Goal: Task Accomplishment & Management: Manage account settings

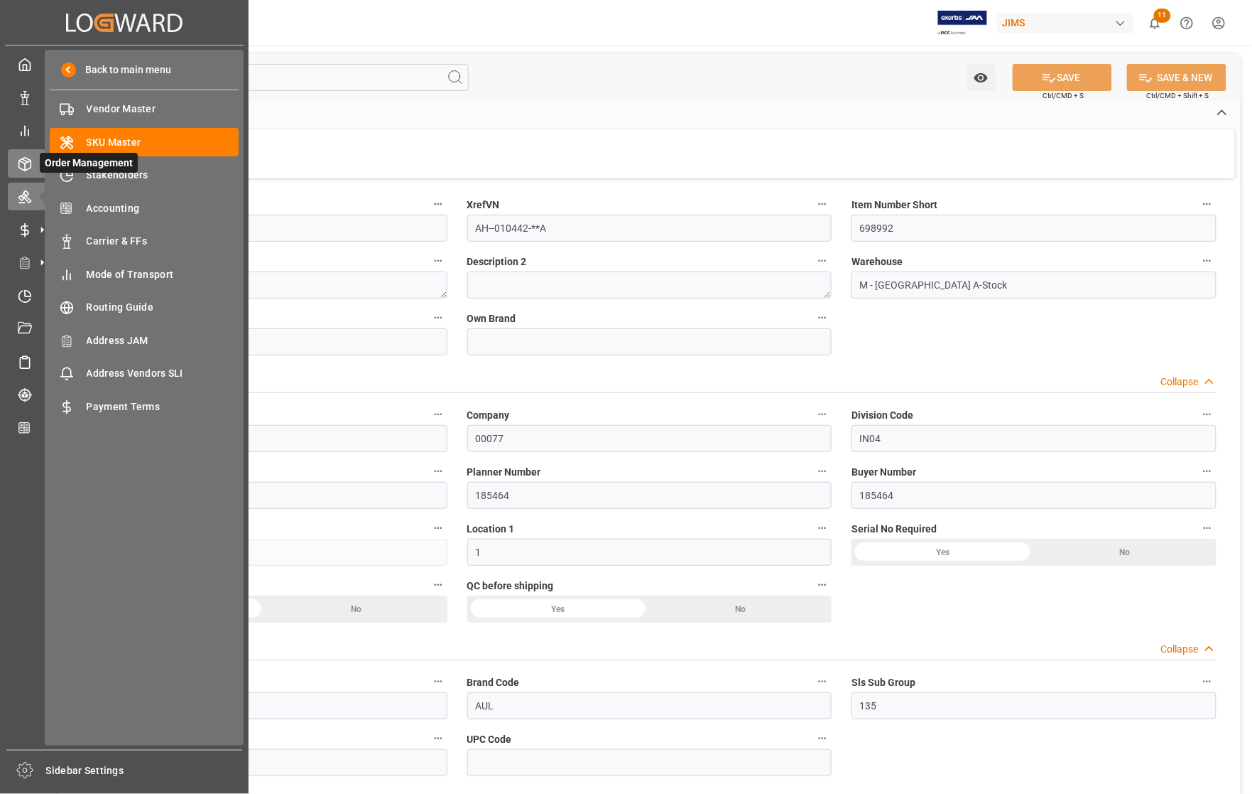
click at [27, 160] on icon at bounding box center [25, 164] width 14 height 14
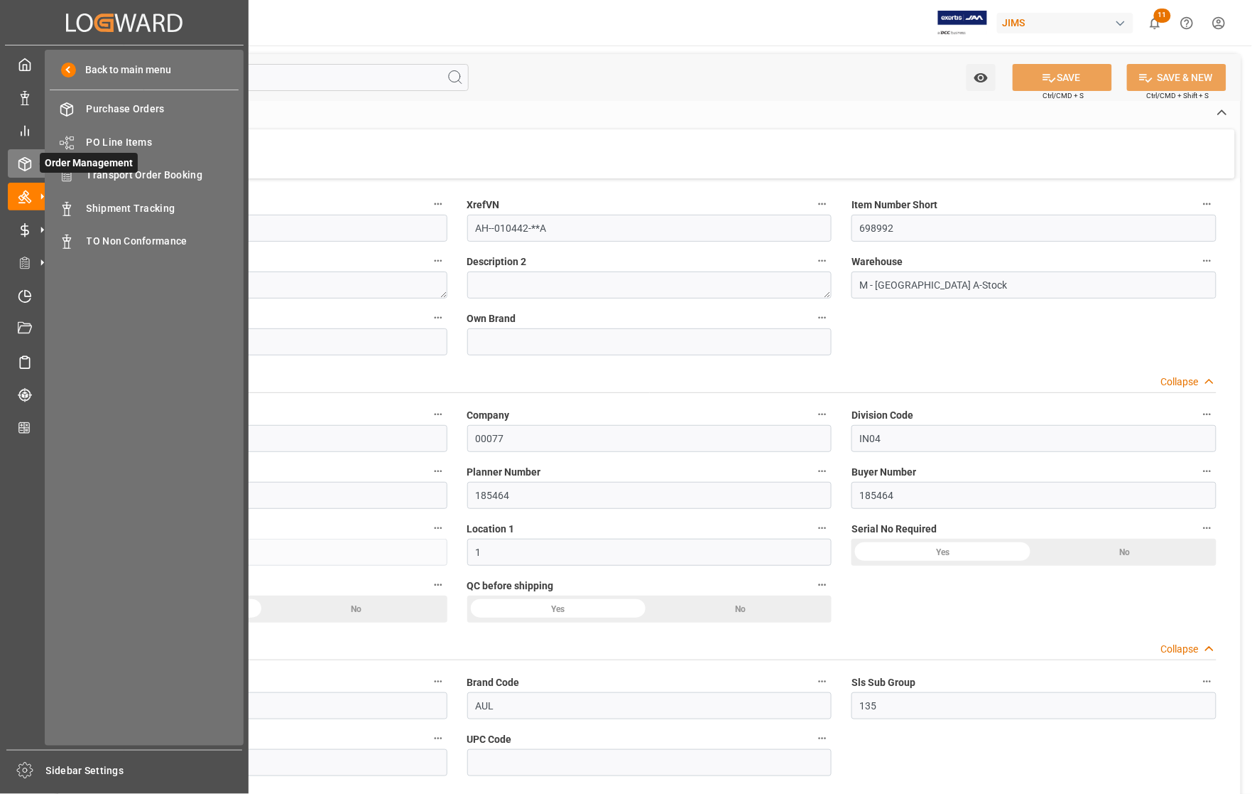
click at [122, 168] on span "Order Management" at bounding box center [89, 163] width 98 height 20
click at [123, 173] on span "Transport Order Booking" at bounding box center [163, 175] width 153 height 15
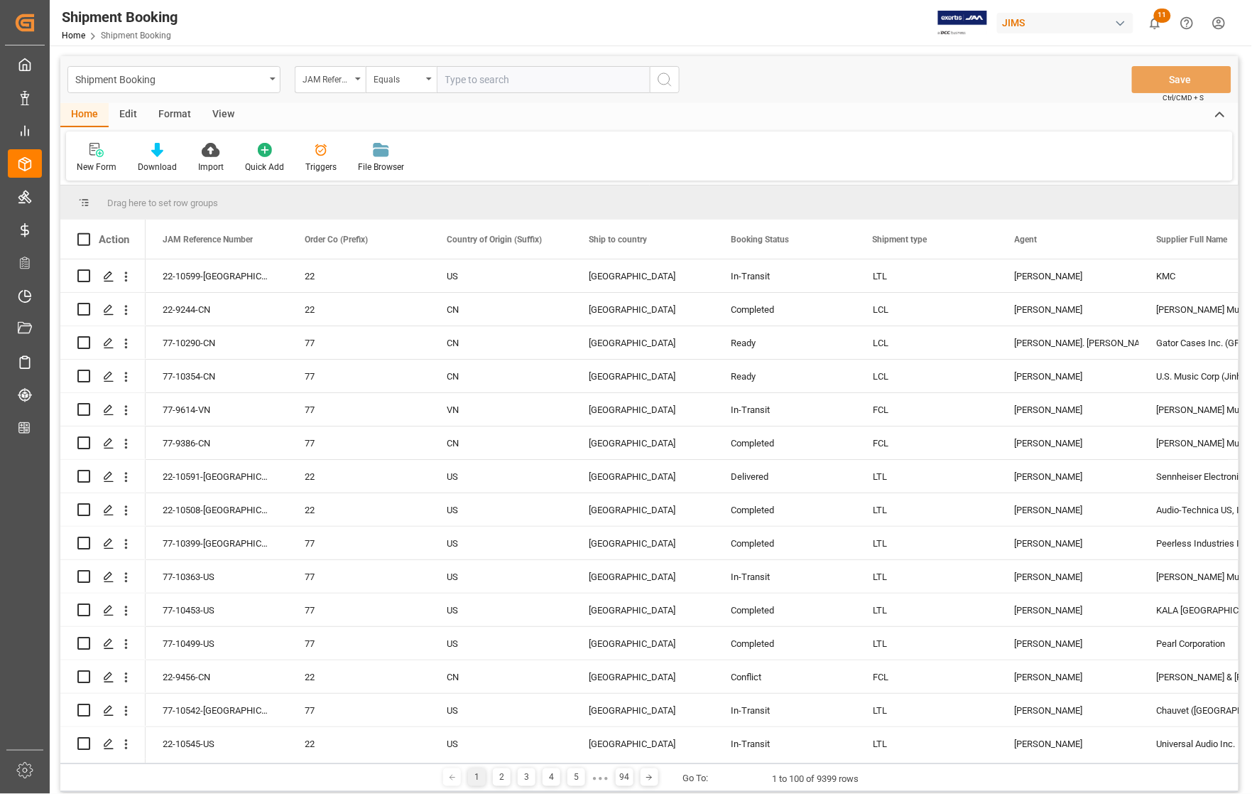
click at [457, 78] on input "text" at bounding box center [543, 79] width 213 height 27
type input "77-10030-CN"
click at [665, 79] on icon "search button" at bounding box center [664, 79] width 17 height 17
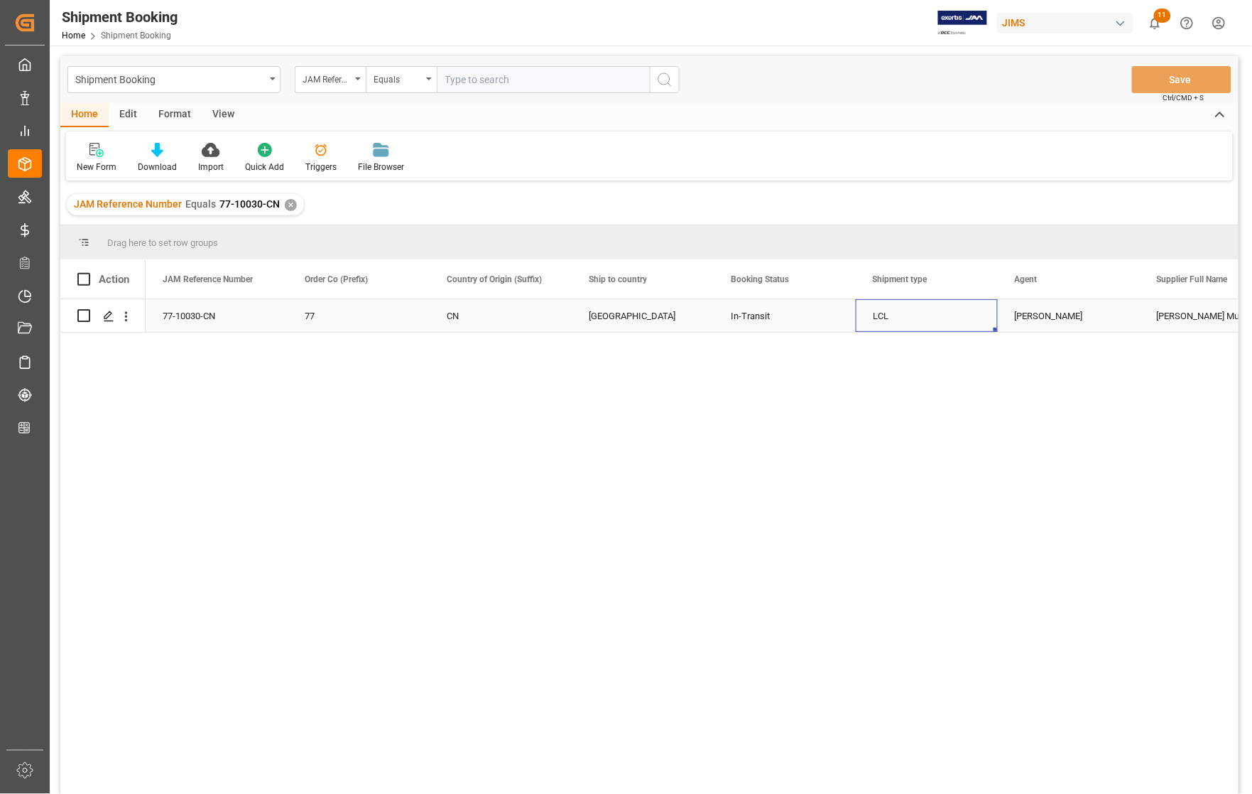
click at [960, 322] on div "LCL" at bounding box center [927, 316] width 108 height 33
click at [1076, 435] on div "77-10030-CN 77 CN Canada In-Transit LCL [PERSON_NAME] Multimedia [GEOGRAPHIC_DA…" at bounding box center [692, 551] width 1093 height 504
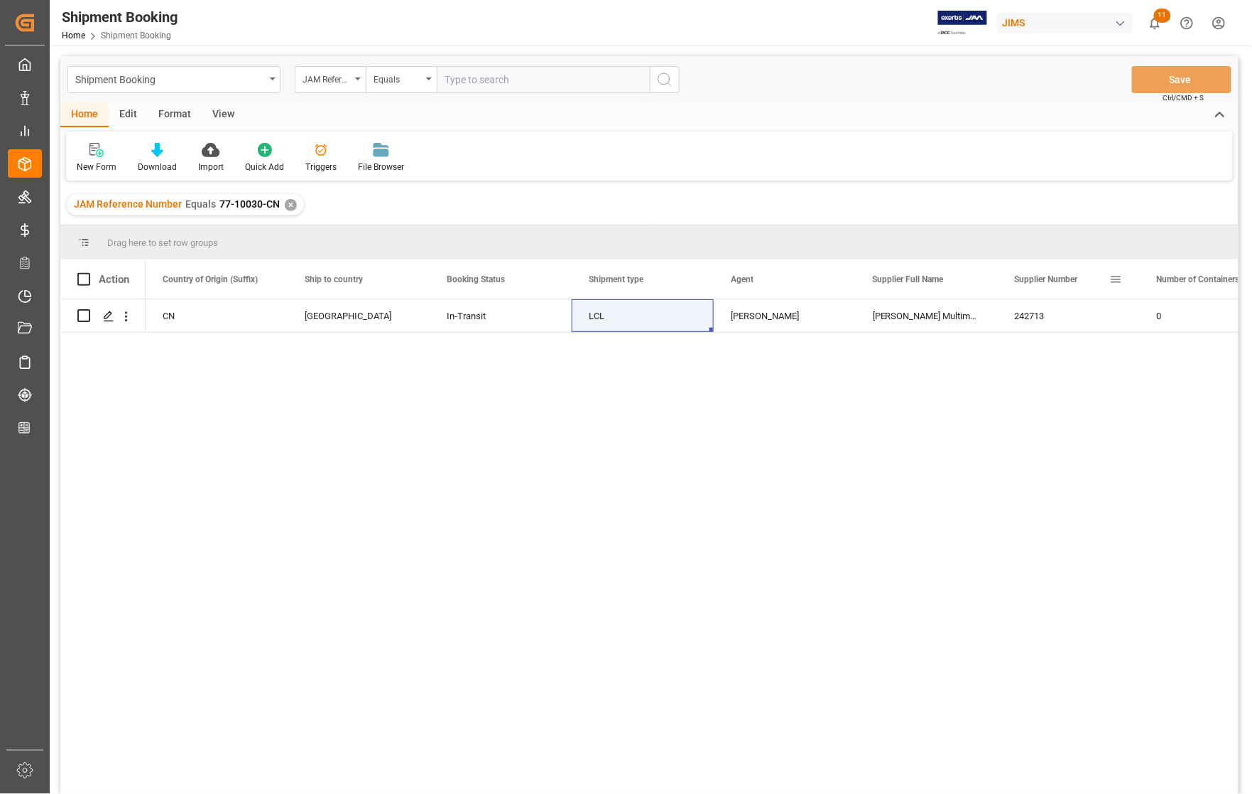
click at [1116, 275] on span at bounding box center [1116, 279] width 13 height 13
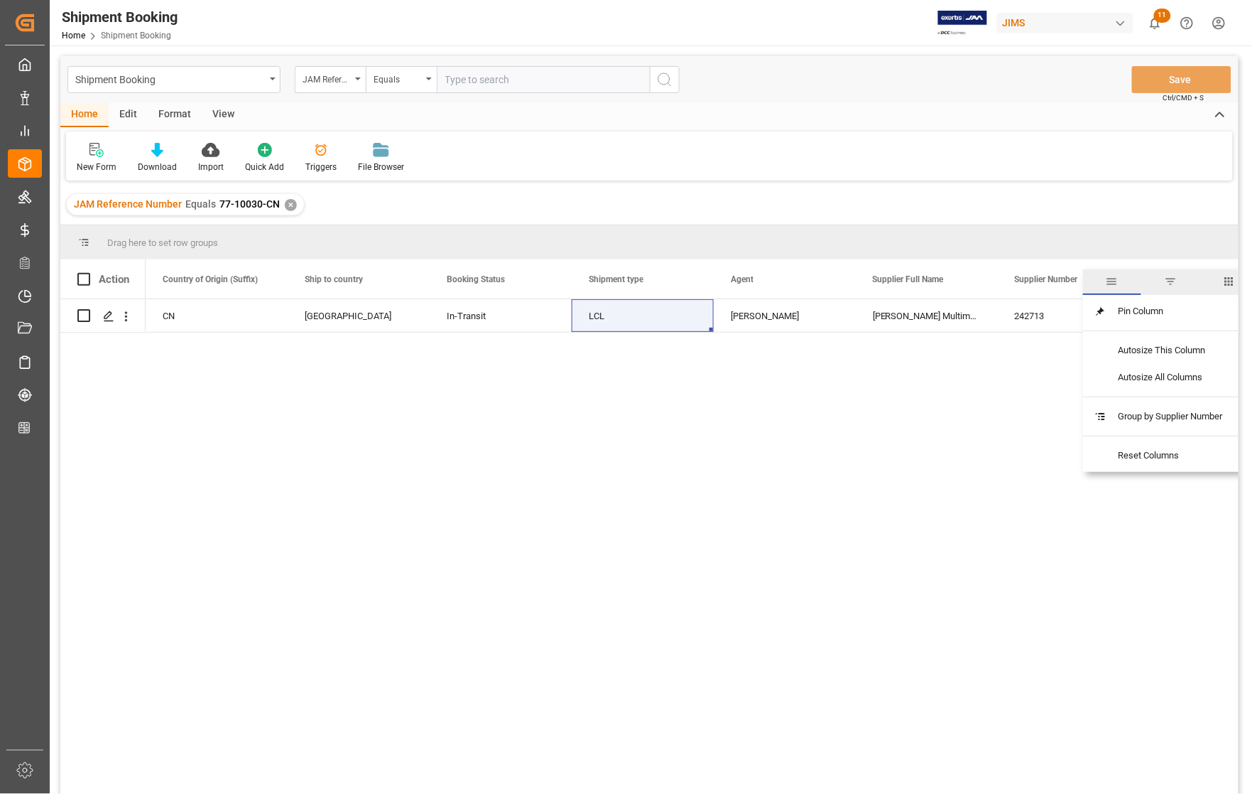
click at [1167, 281] on span "filter" at bounding box center [1170, 281] width 13 height 13
click at [1115, 354] on input "Filter Value" at bounding box center [1161, 356] width 139 height 28
type input "2"
type input "672313"
click at [1174, 398] on button "Apply" at bounding box center [1179, 400] width 26 height 14
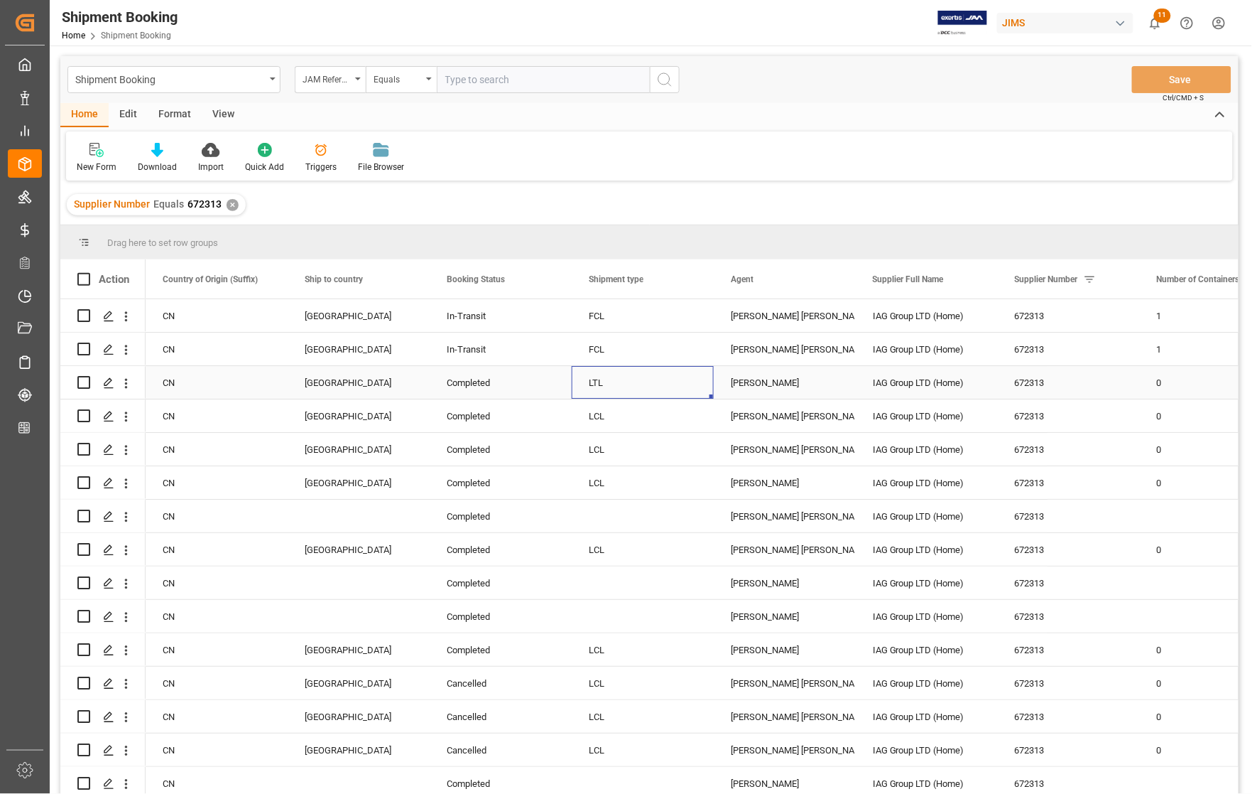
click at [575, 385] on div "LTL" at bounding box center [643, 382] width 142 height 33
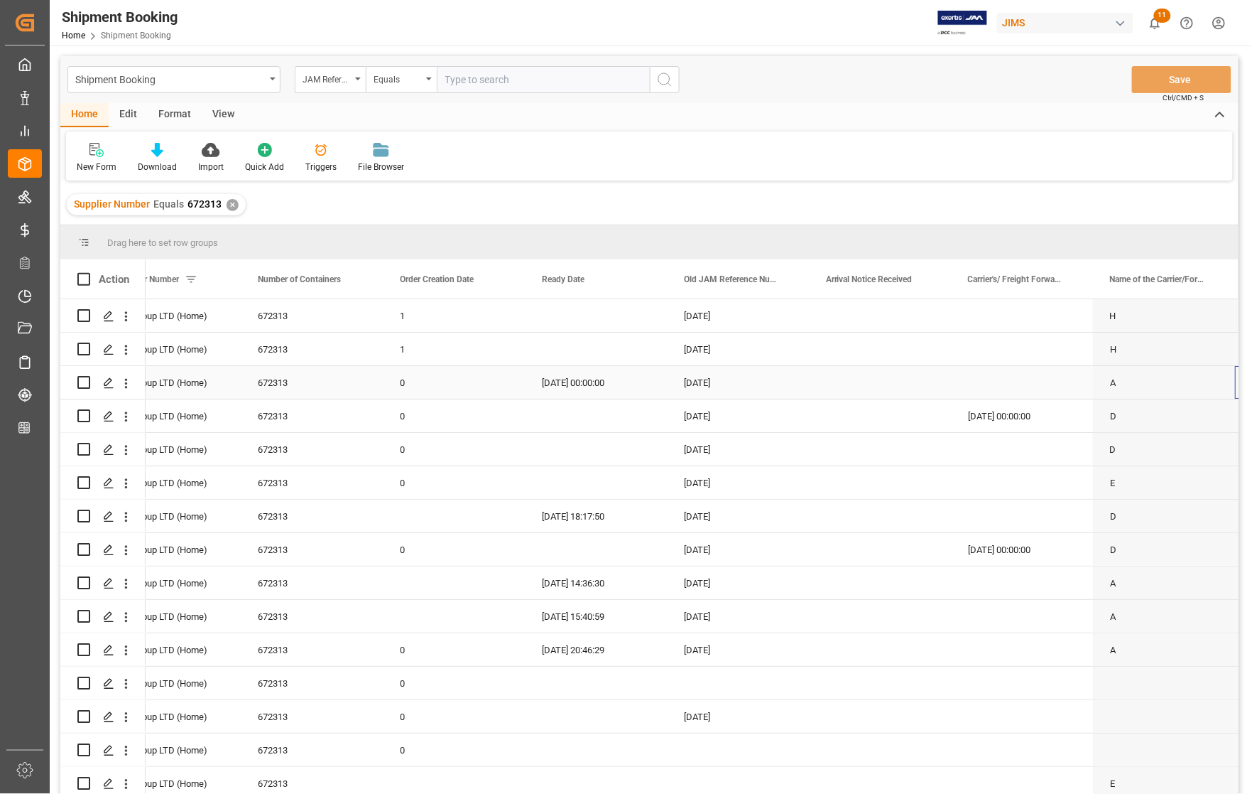
scroll to position [0, 1184]
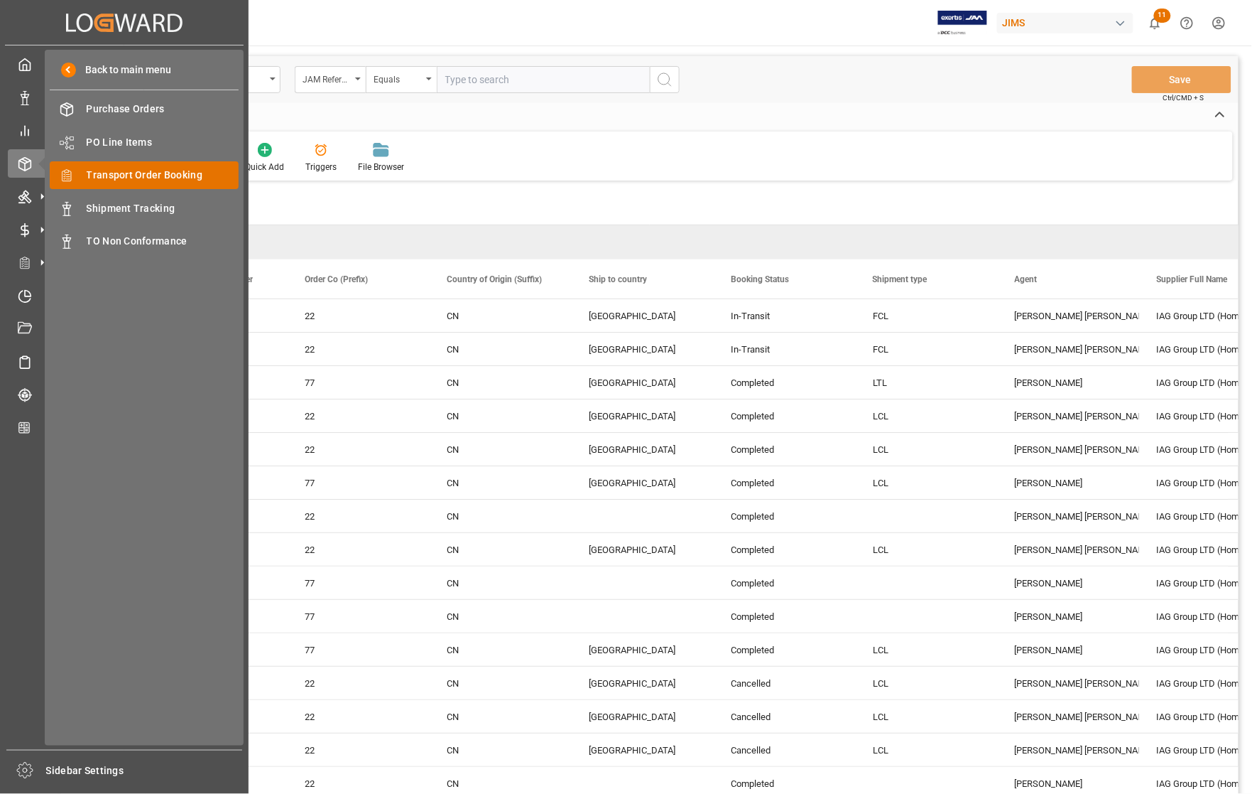
click at [115, 172] on span "Transport Order Booking" at bounding box center [163, 175] width 153 height 15
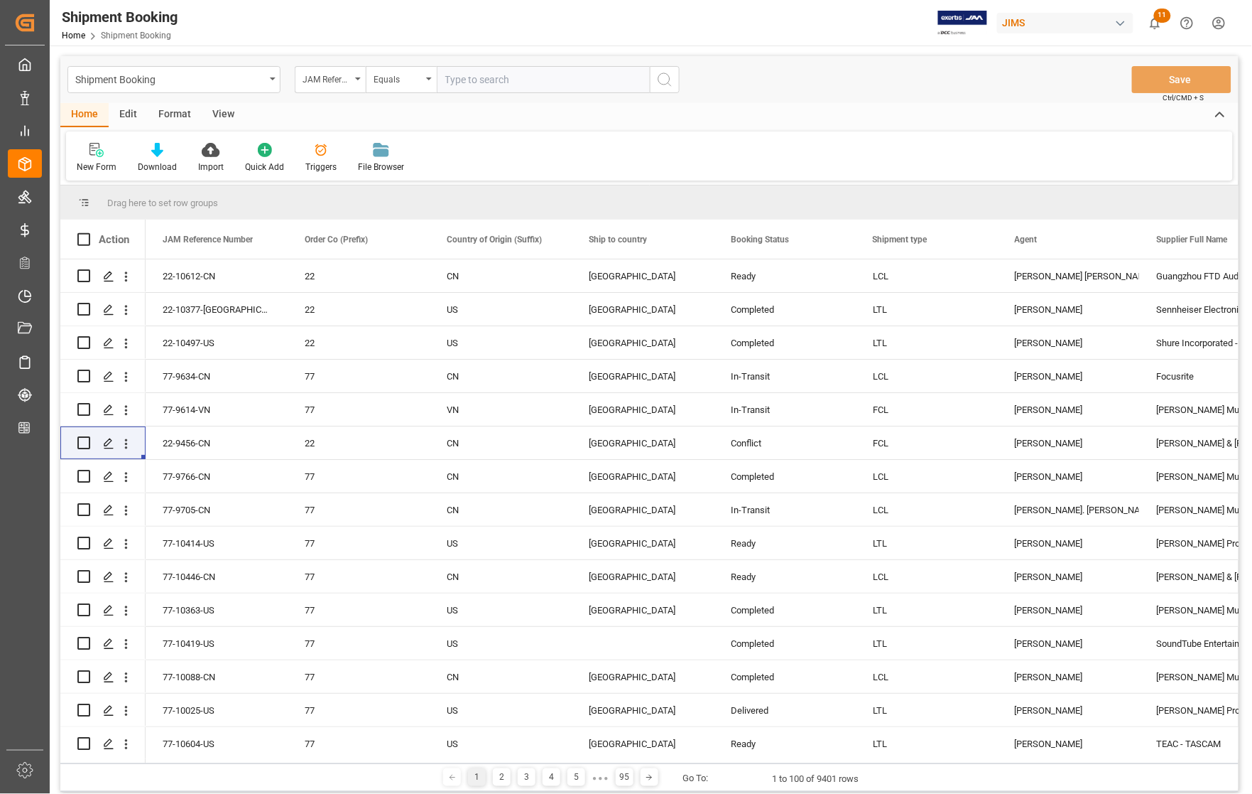
click at [211, 112] on div "View" at bounding box center [223, 115] width 43 height 24
click at [139, 165] on div "Standard Templates" at bounding box center [161, 167] width 71 height 13
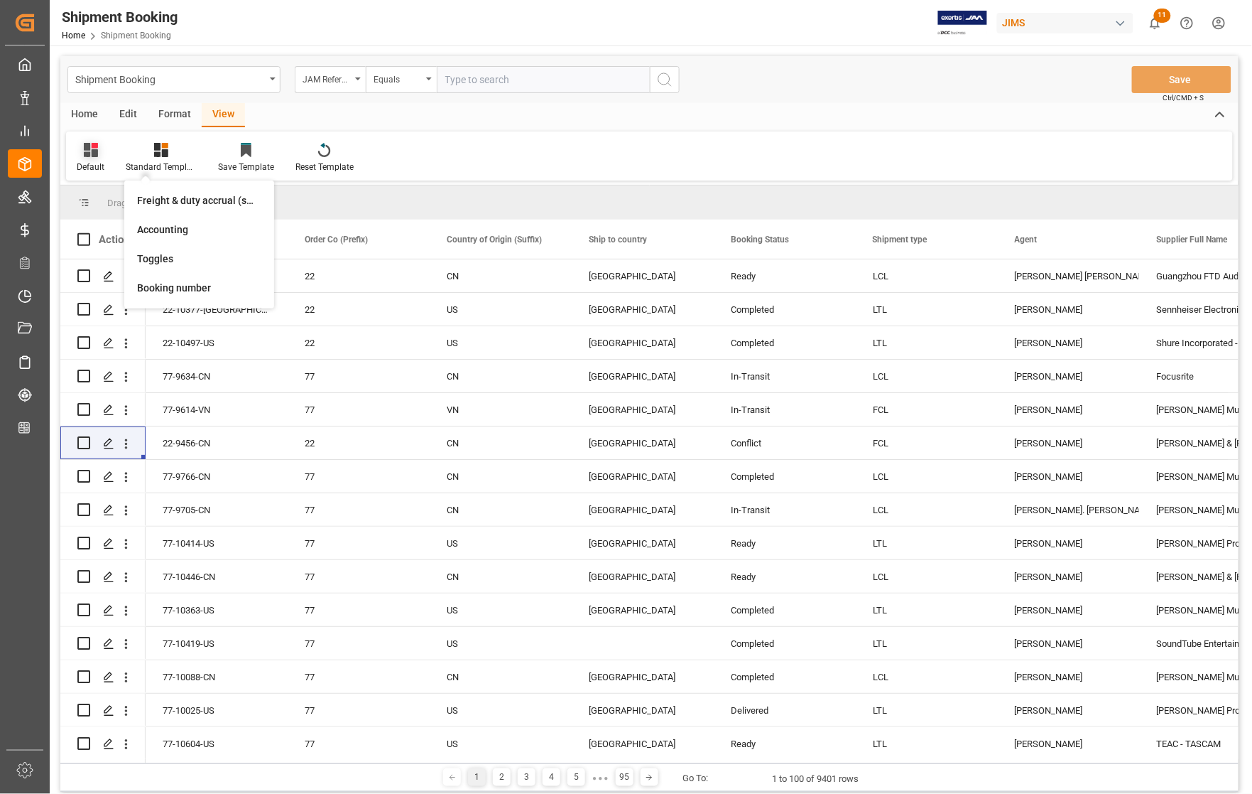
click at [94, 168] on div "Default" at bounding box center [91, 167] width 28 height 13
click at [104, 232] on div "[PERSON_NAME]" at bounding box center [146, 229] width 124 height 15
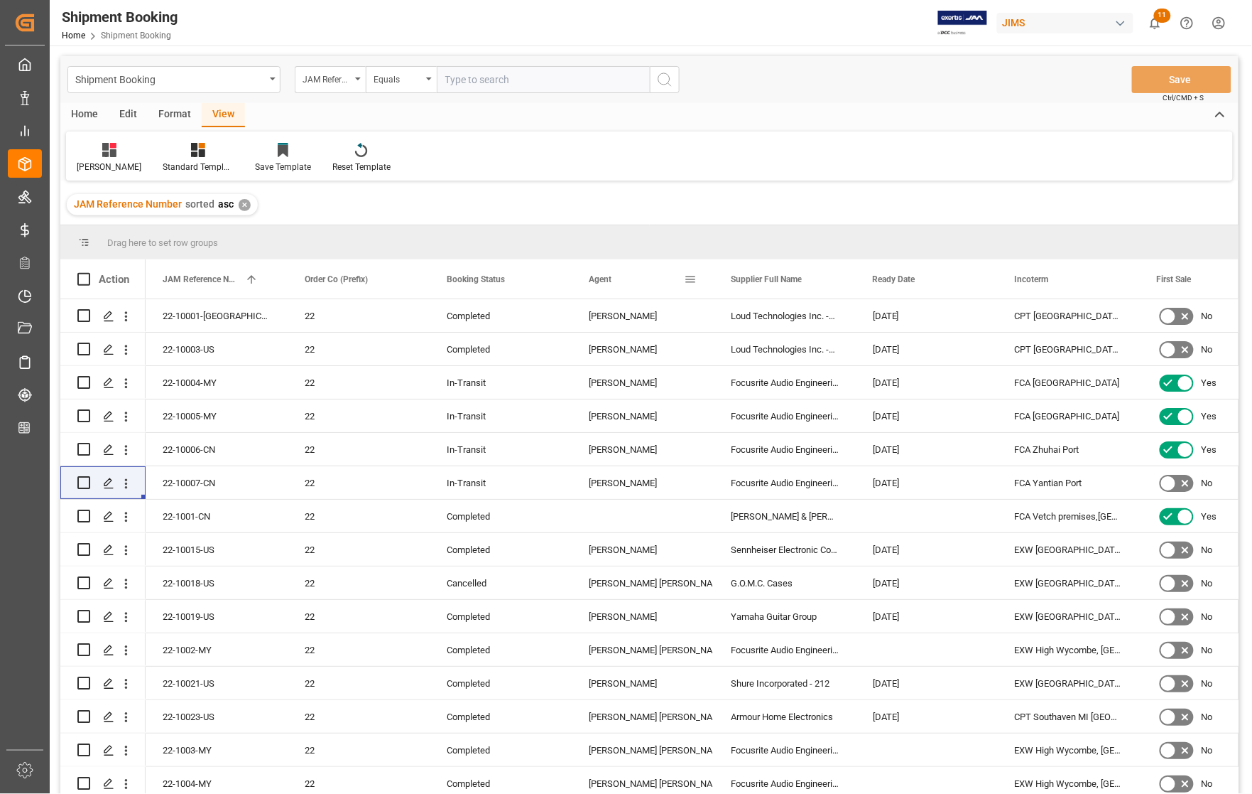
click at [686, 277] on span at bounding box center [690, 279] width 13 height 13
click at [757, 278] on span "filter" at bounding box center [755, 281] width 13 height 13
click at [689, 279] on span at bounding box center [690, 279] width 13 height 13
click at [711, 355] on input "Filter Value" at bounding box center [755, 356] width 139 height 28
type input "[PERSON_NAME]"
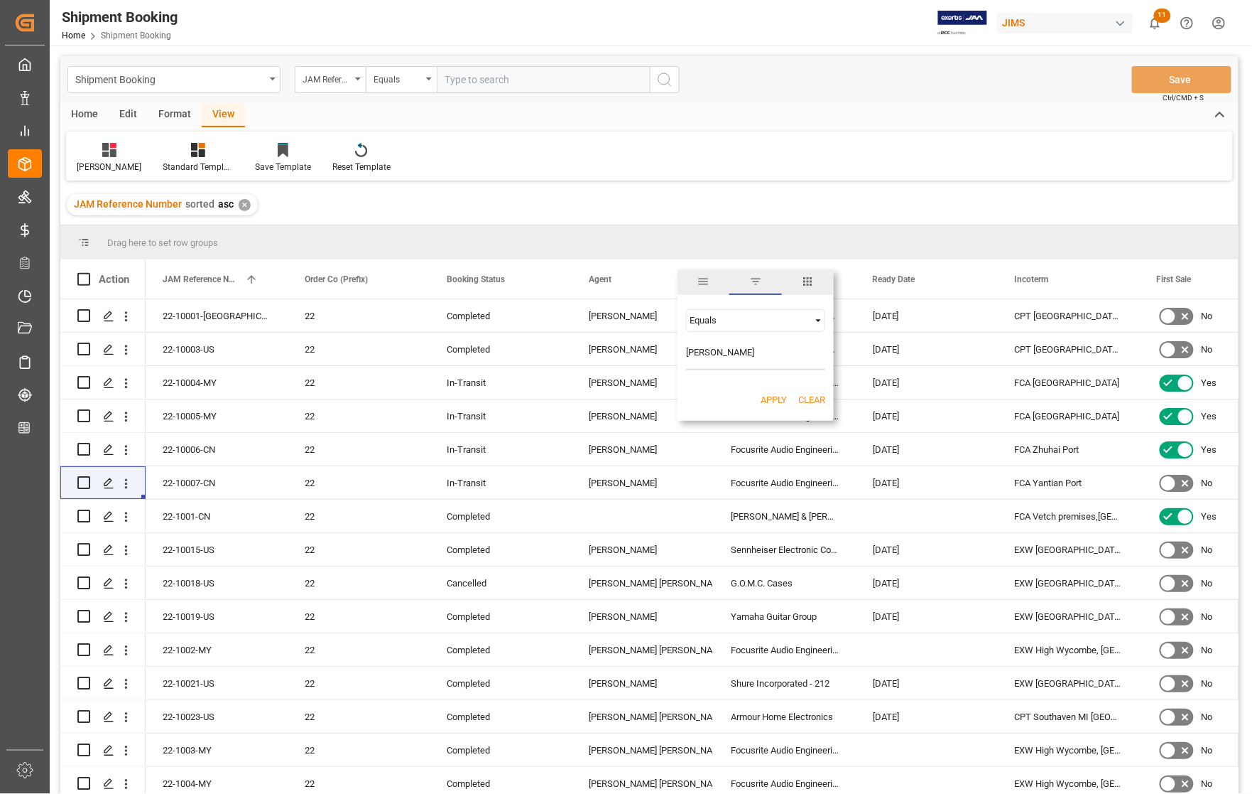
click at [768, 398] on button "Apply" at bounding box center [774, 400] width 26 height 14
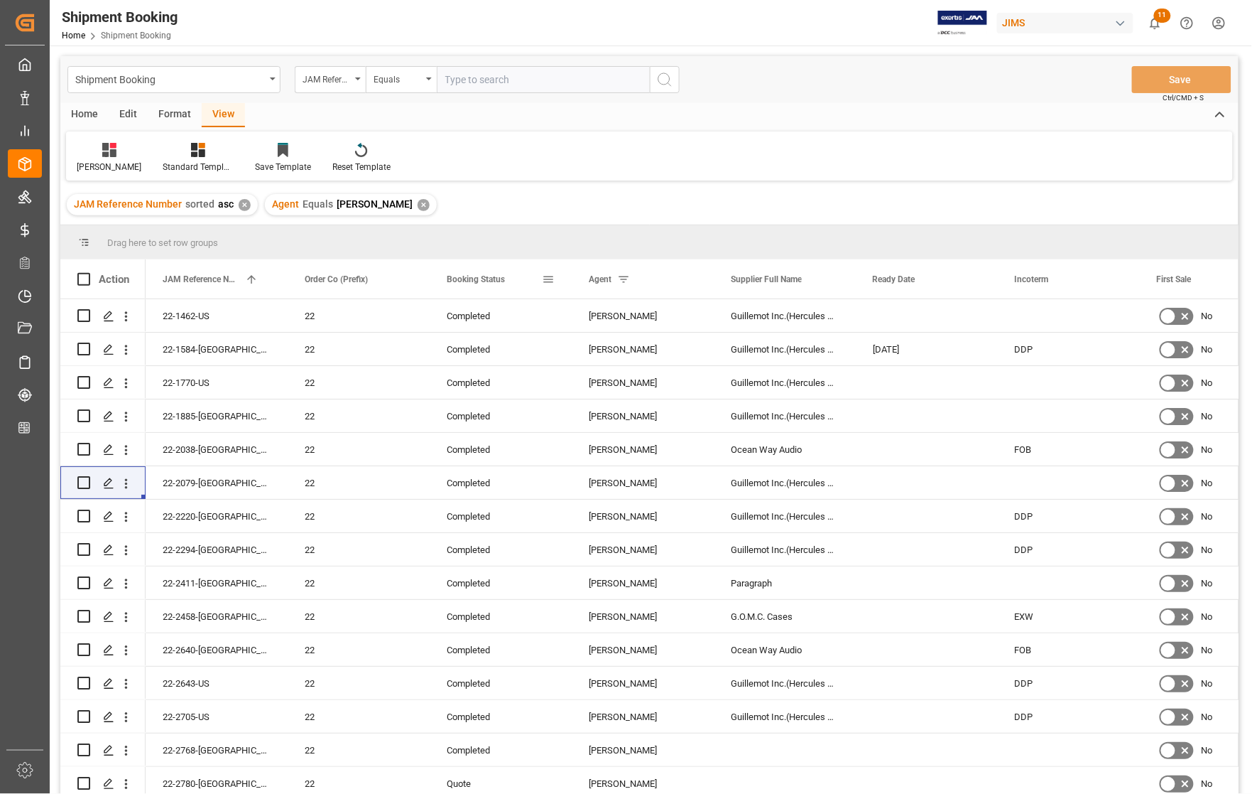
click at [521, 281] on div "Booking Status" at bounding box center [494, 278] width 95 height 39
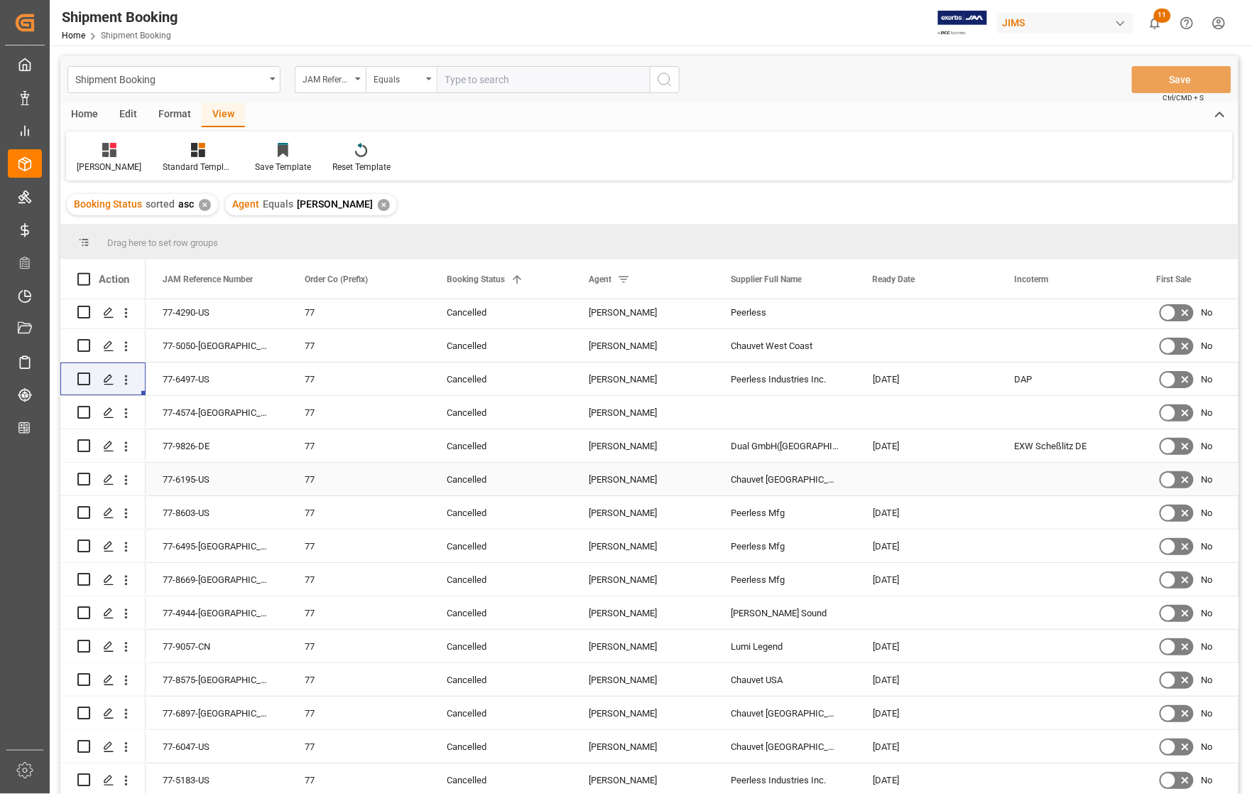
scroll to position [89, 0]
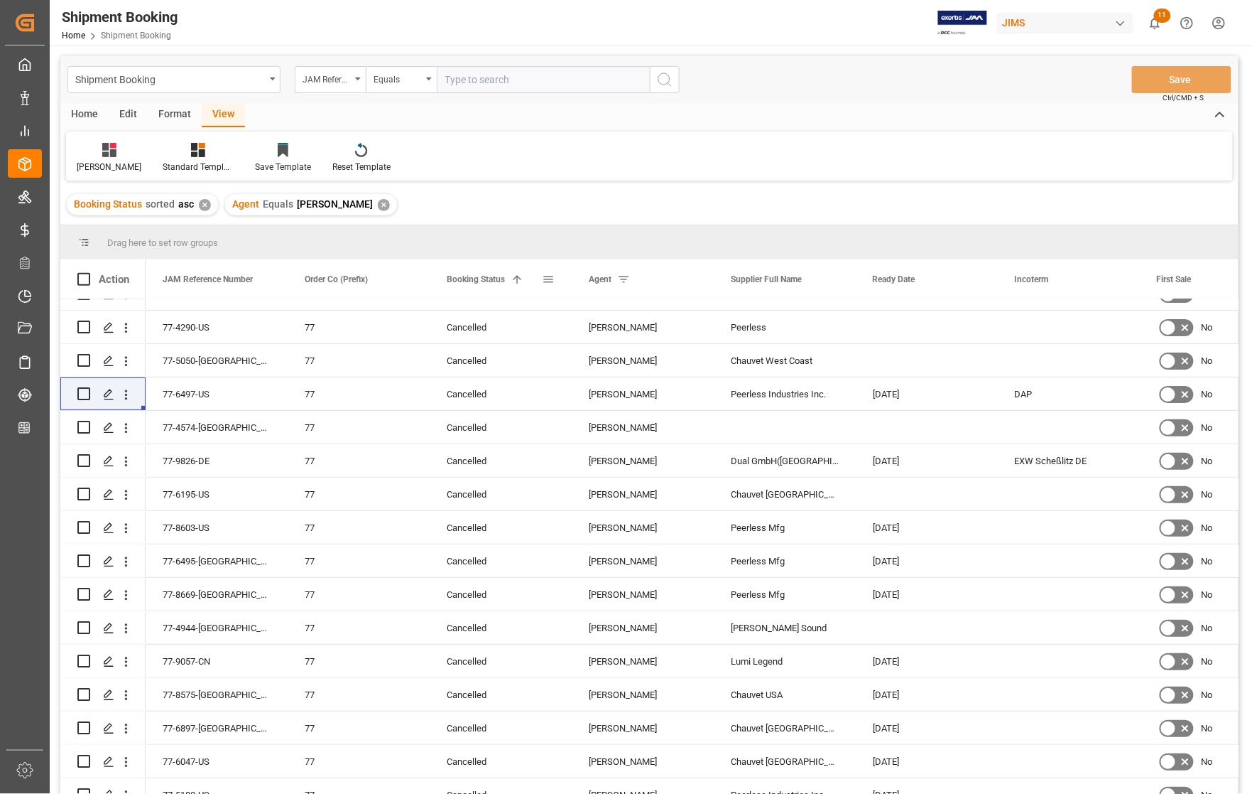
click at [519, 283] on span at bounding box center [517, 279] width 13 height 13
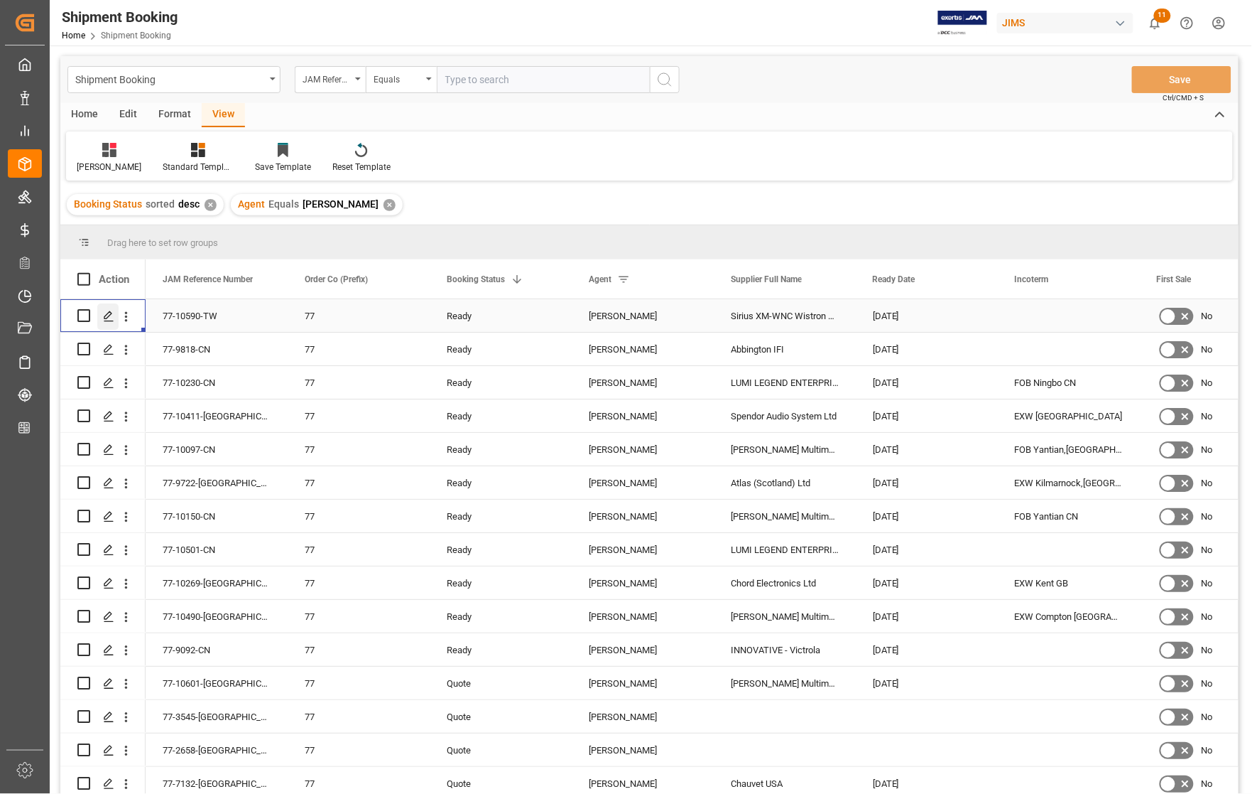
click at [107, 320] on line "Press SPACE to select this row." at bounding box center [108, 320] width 9 height 0
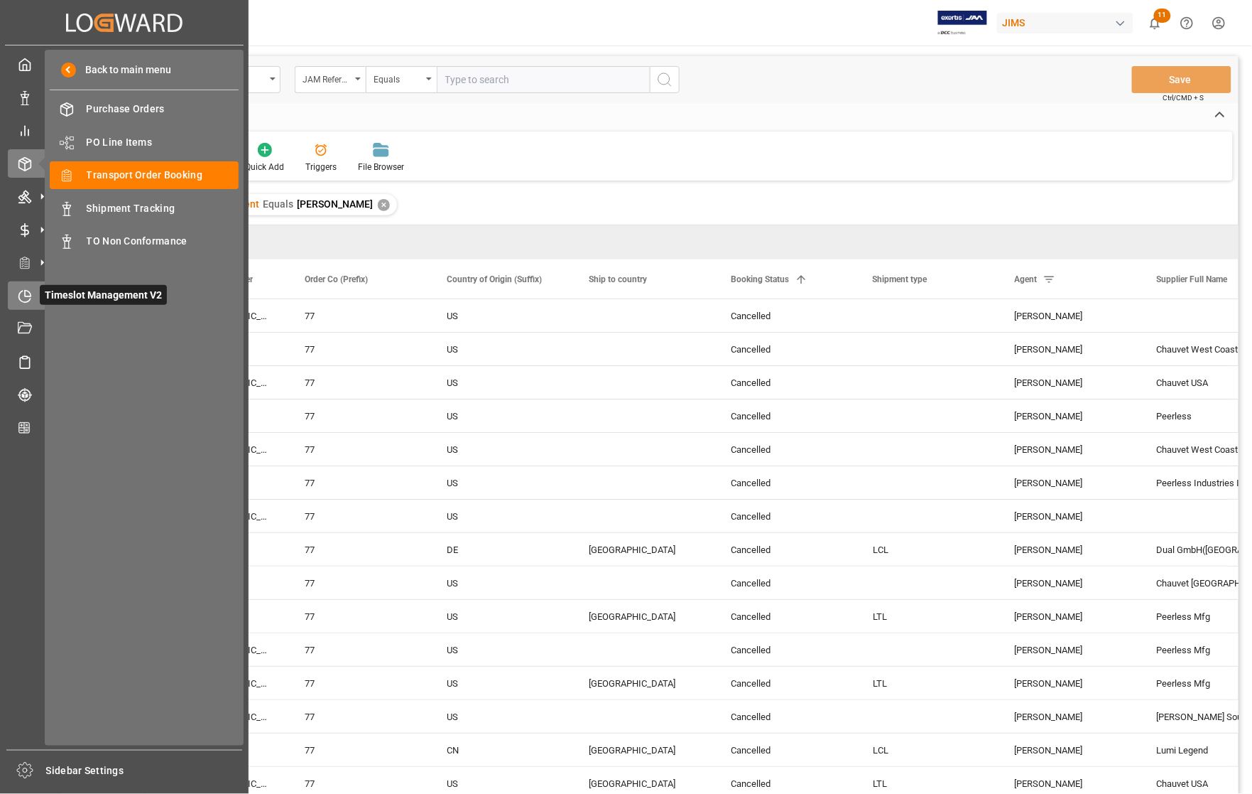
click at [25, 289] on icon at bounding box center [25, 296] width 14 height 14
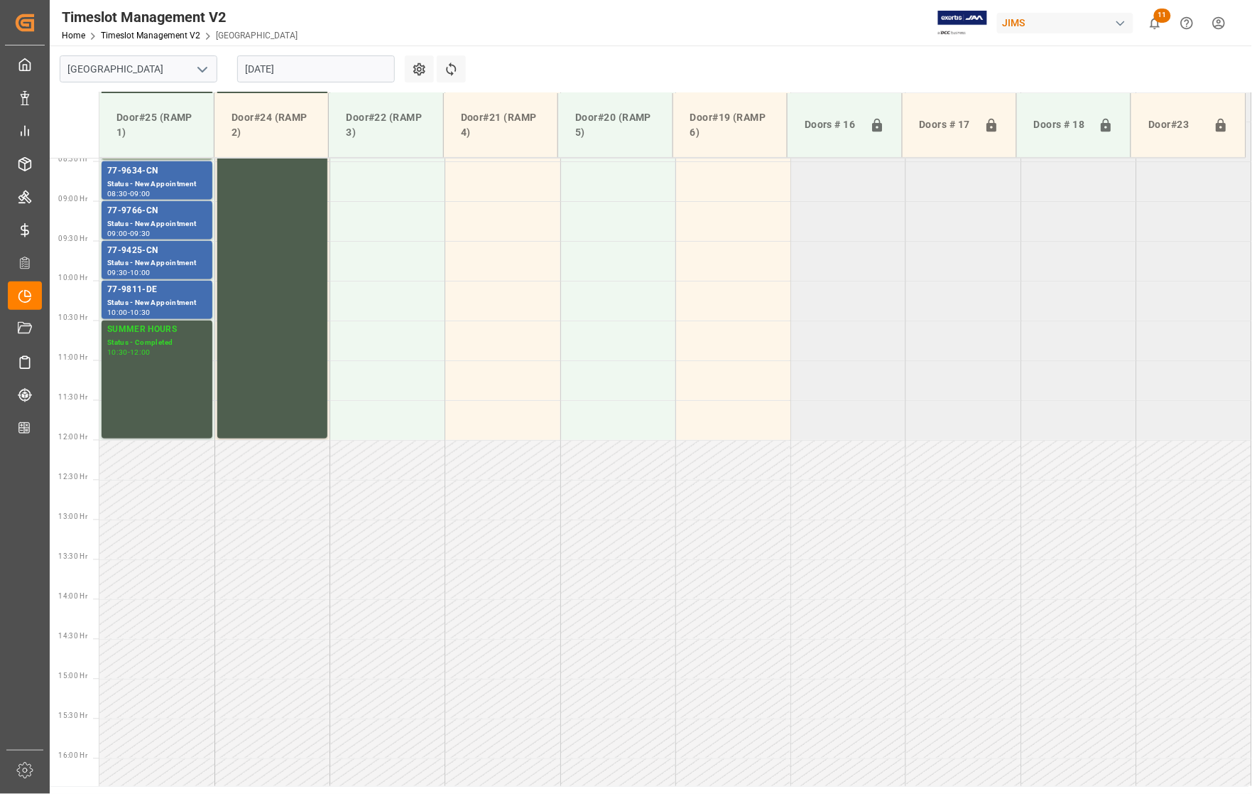
scroll to position [605, 0]
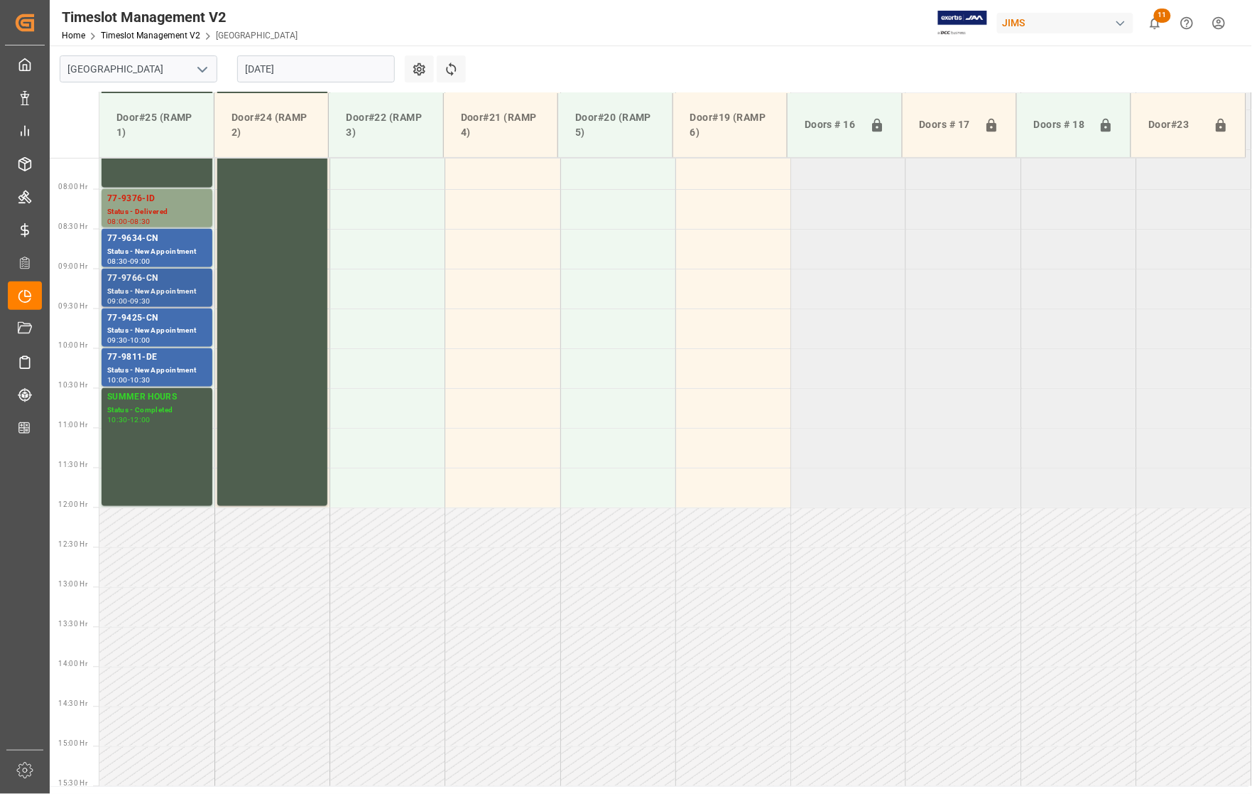
click at [153, 281] on div "77-9766-CN" at bounding box center [156, 278] width 99 height 14
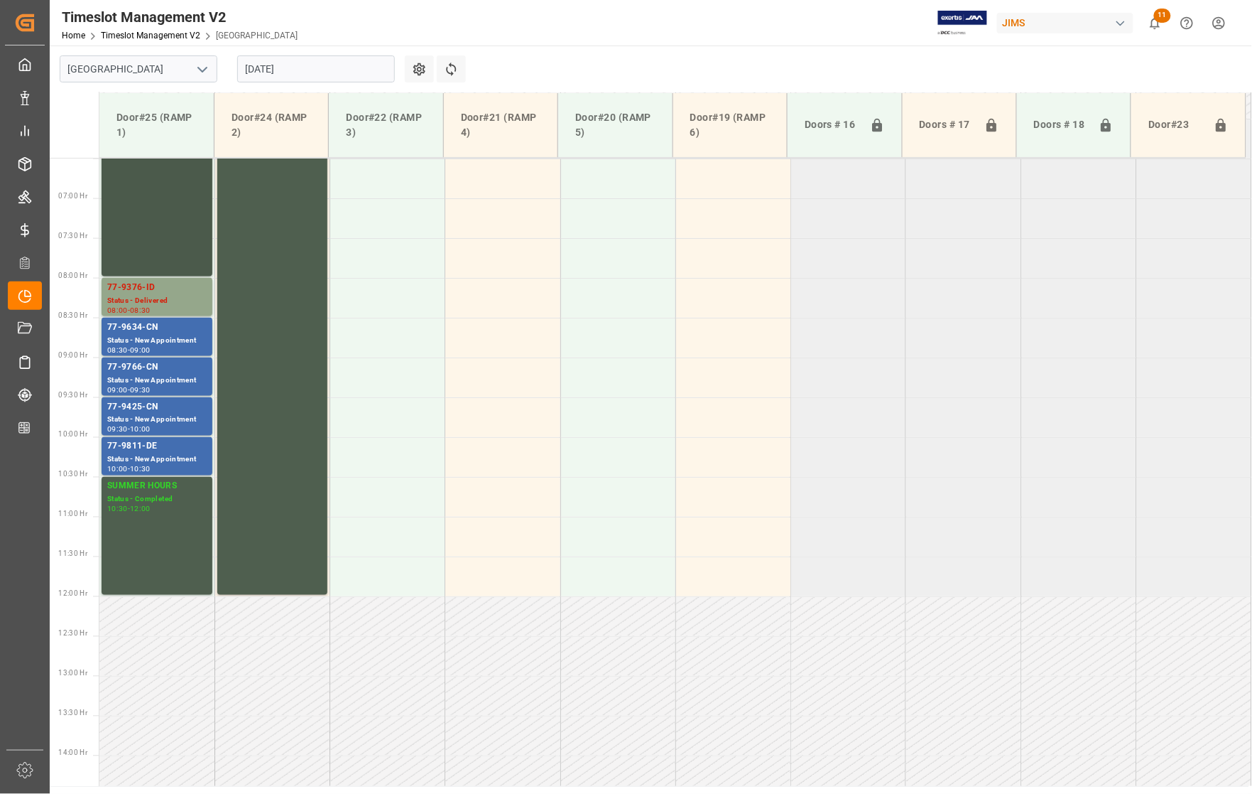
scroll to position [428, 0]
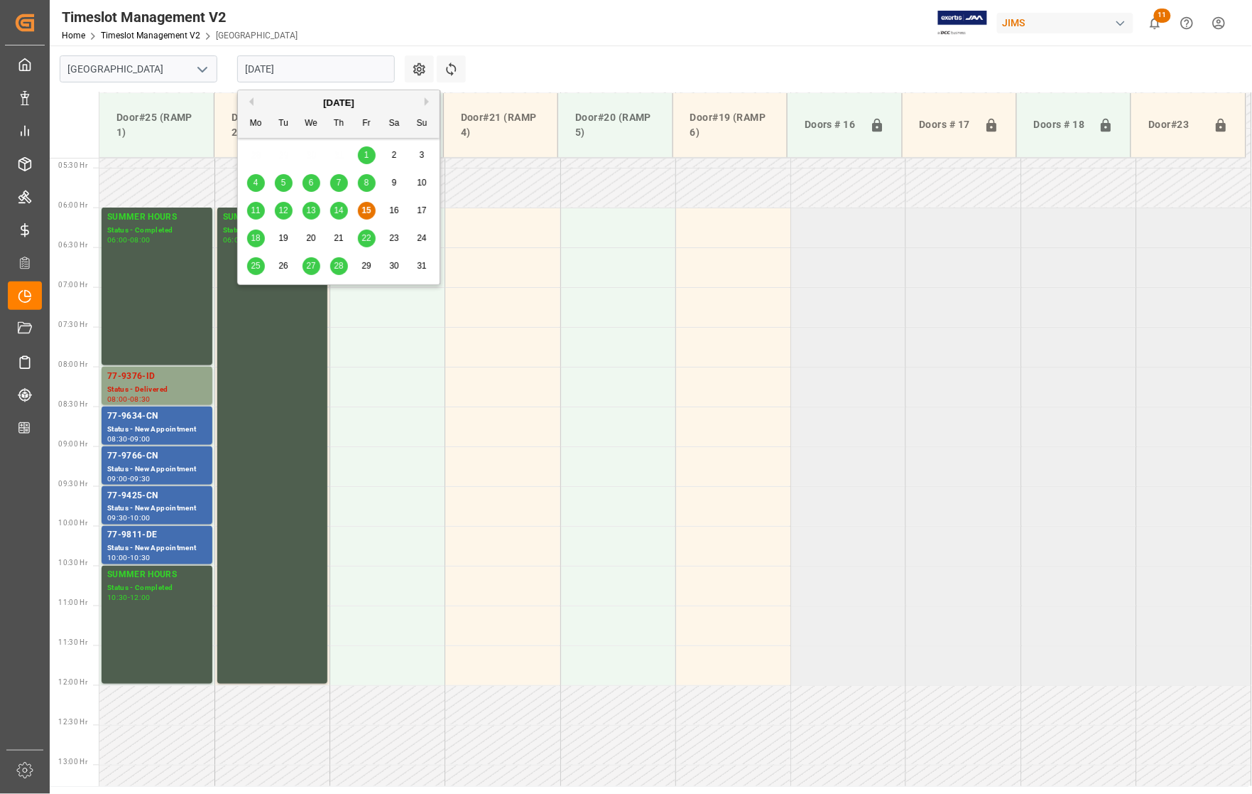
click at [305, 67] on input "[DATE]" at bounding box center [316, 68] width 158 height 27
click at [258, 240] on span "18" at bounding box center [255, 238] width 9 height 10
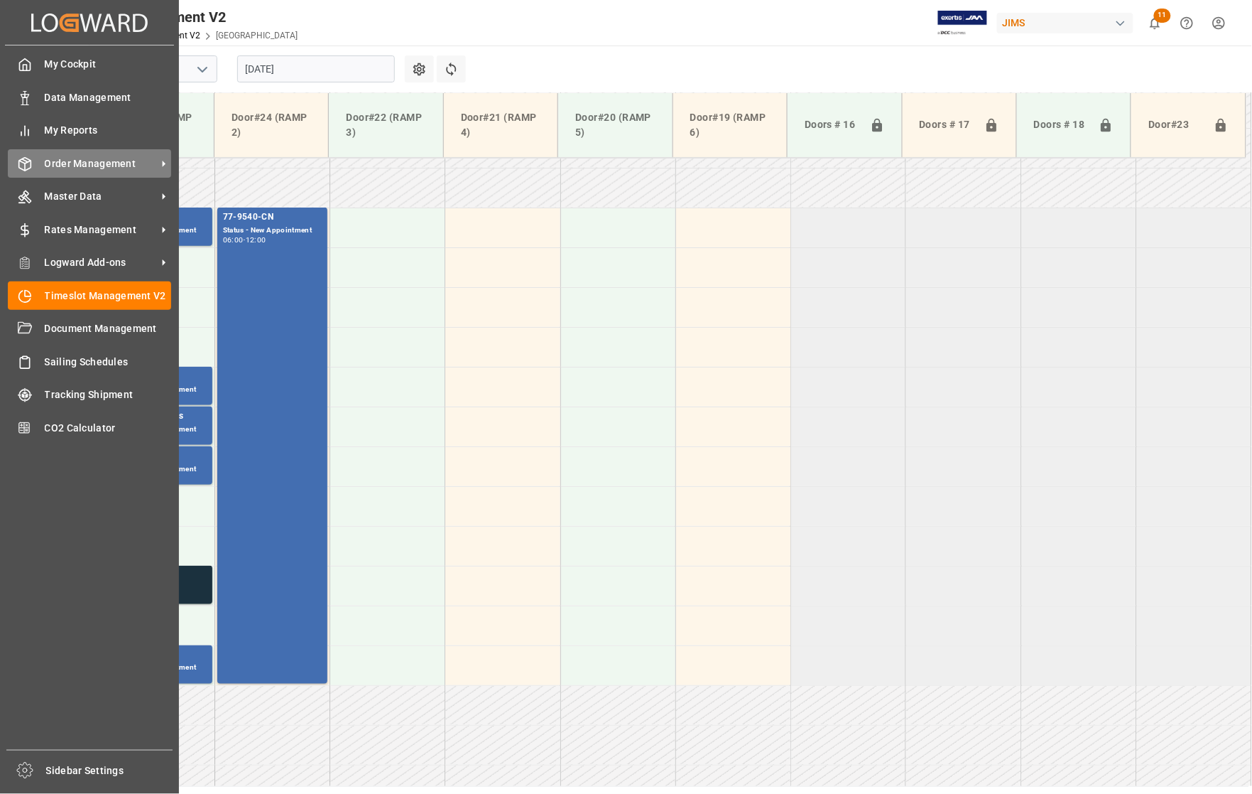
click at [70, 162] on span "Order Management" at bounding box center [101, 163] width 112 height 15
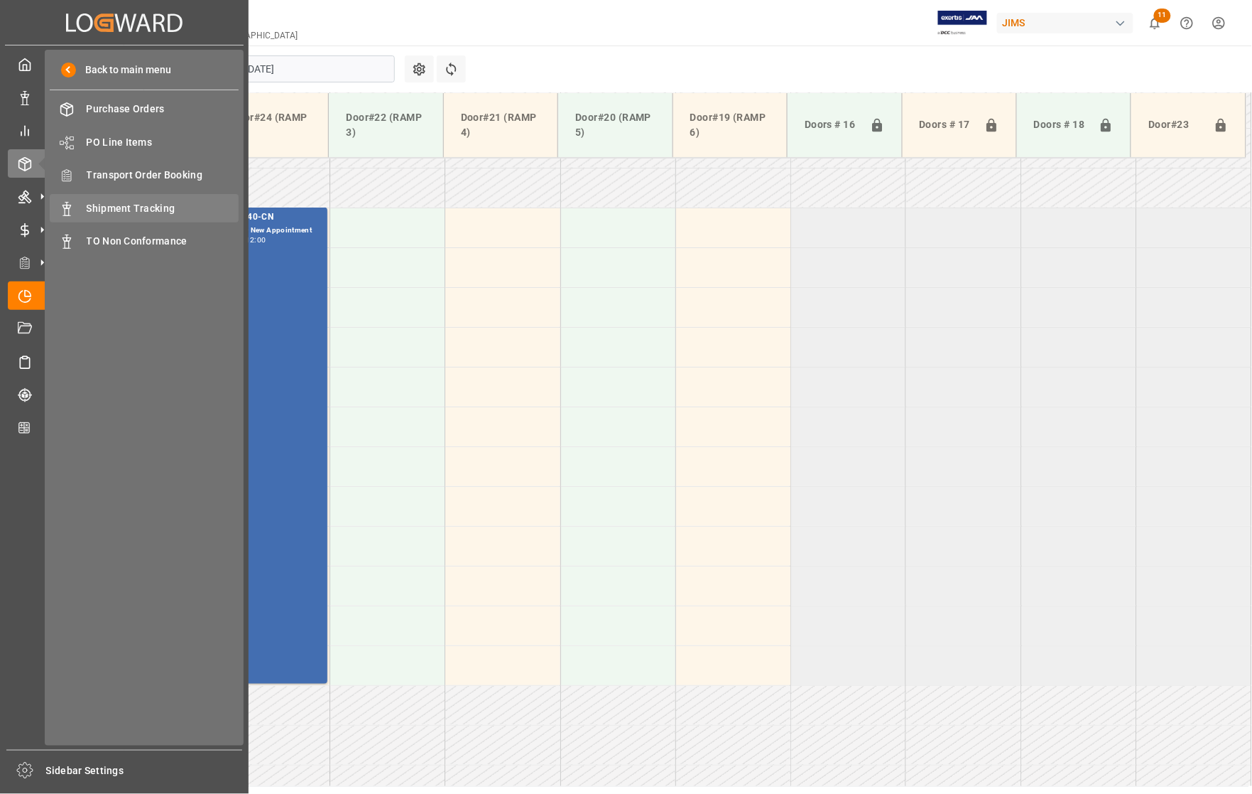
click at [105, 211] on span "Shipment Tracking" at bounding box center [163, 208] width 153 height 15
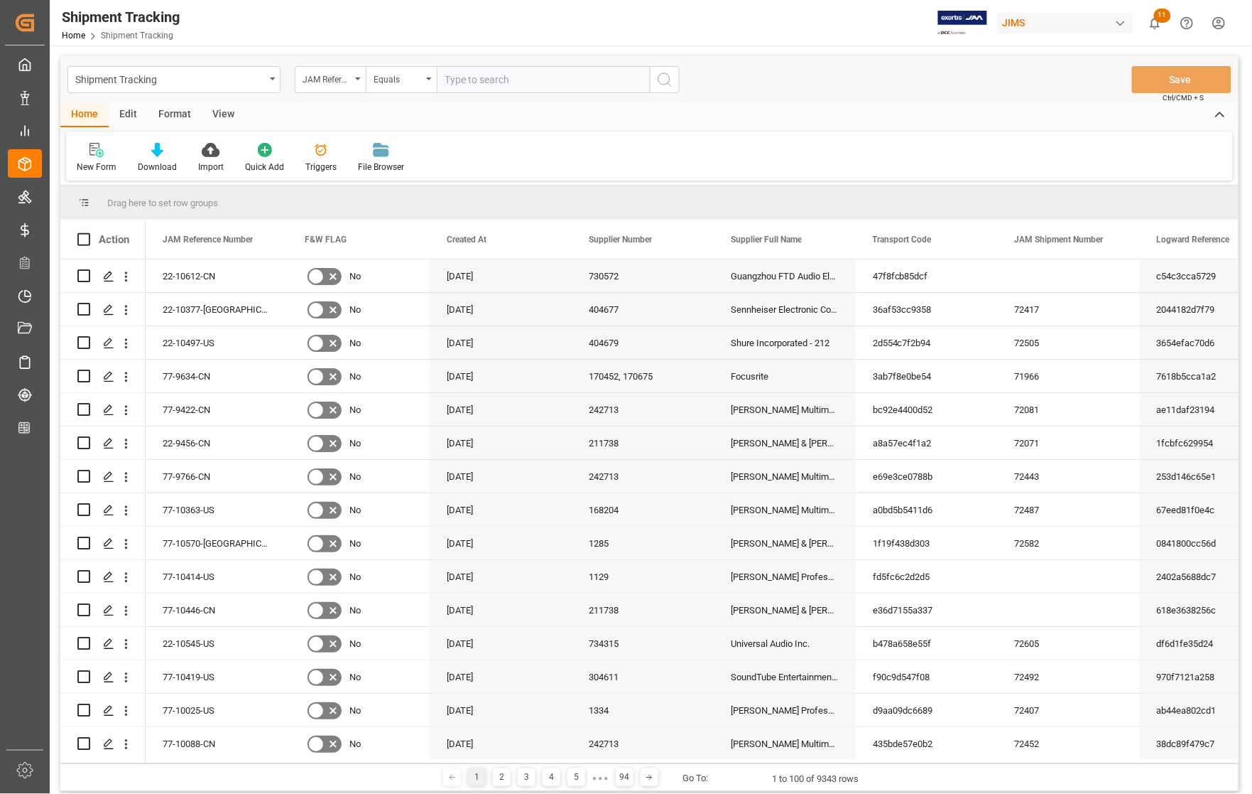
click at [489, 75] on input "text" at bounding box center [543, 79] width 213 height 27
type input "77-10490-[GEOGRAPHIC_DATA]"
click at [656, 82] on icon "search button" at bounding box center [664, 79] width 17 height 17
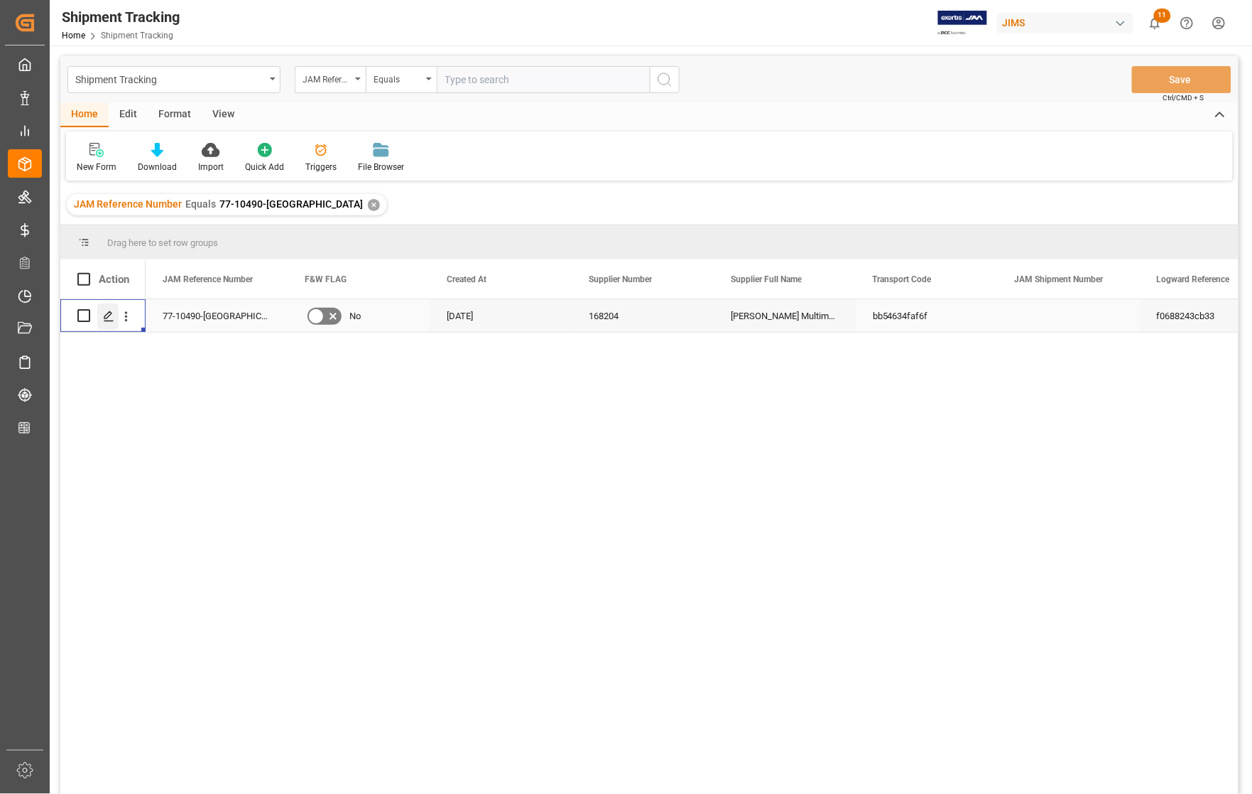
click at [108, 317] on polygon "Press SPACE to select this row." at bounding box center [107, 314] width 7 height 7
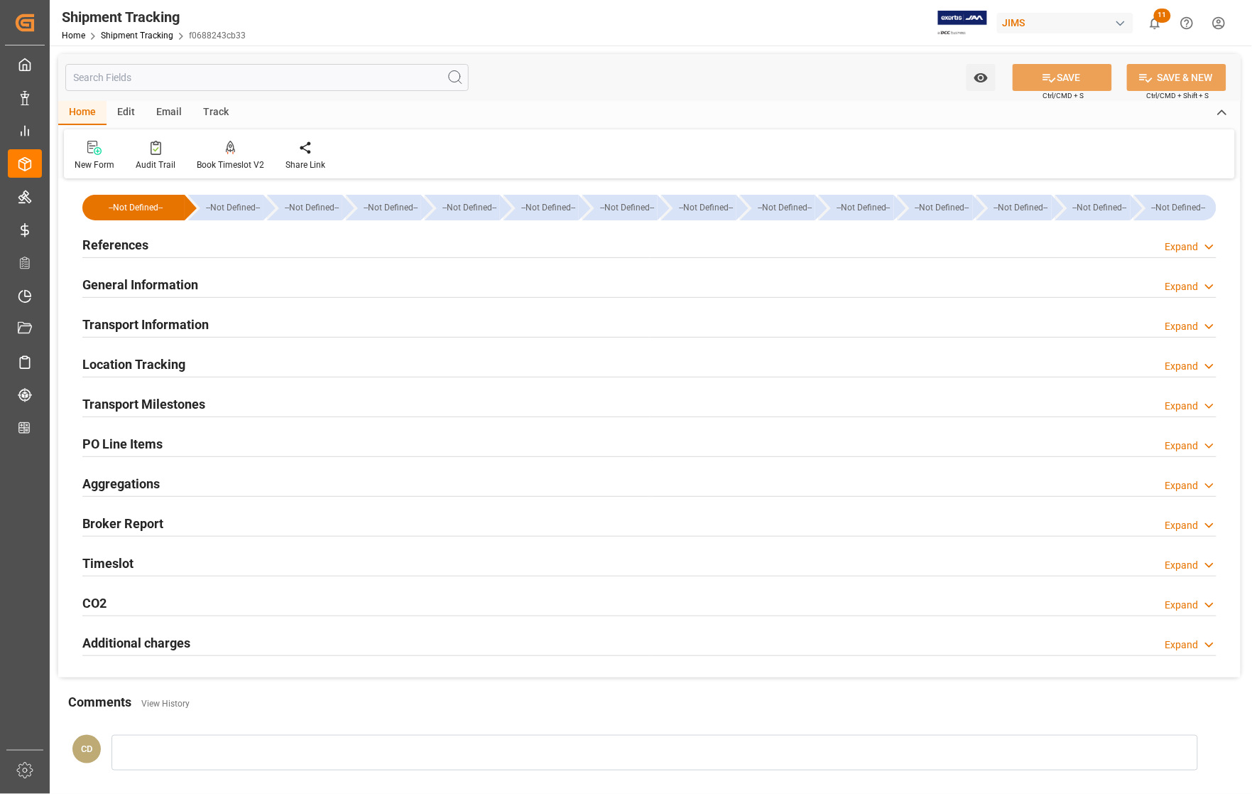
click at [175, 400] on h2 "Transport Milestones" at bounding box center [143, 403] width 123 height 19
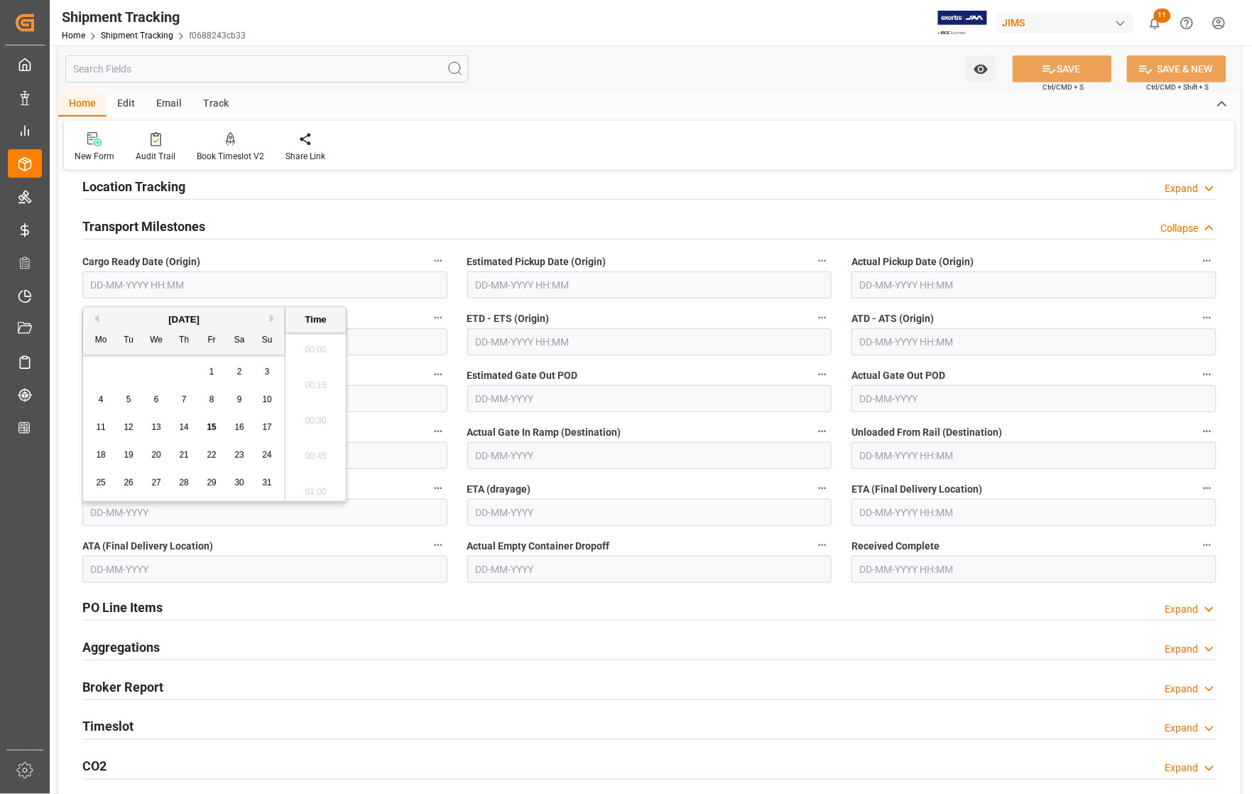
scroll to position [1745, 0]
click at [204, 286] on input "text" at bounding box center [264, 284] width 365 height 27
click at [87, 413] on div "11 12 13 14 15 16 17" at bounding box center [184, 427] width 194 height 28
click at [155, 430] on span "13" at bounding box center [155, 427] width 9 height 10
type input "[DATE] 00:00"
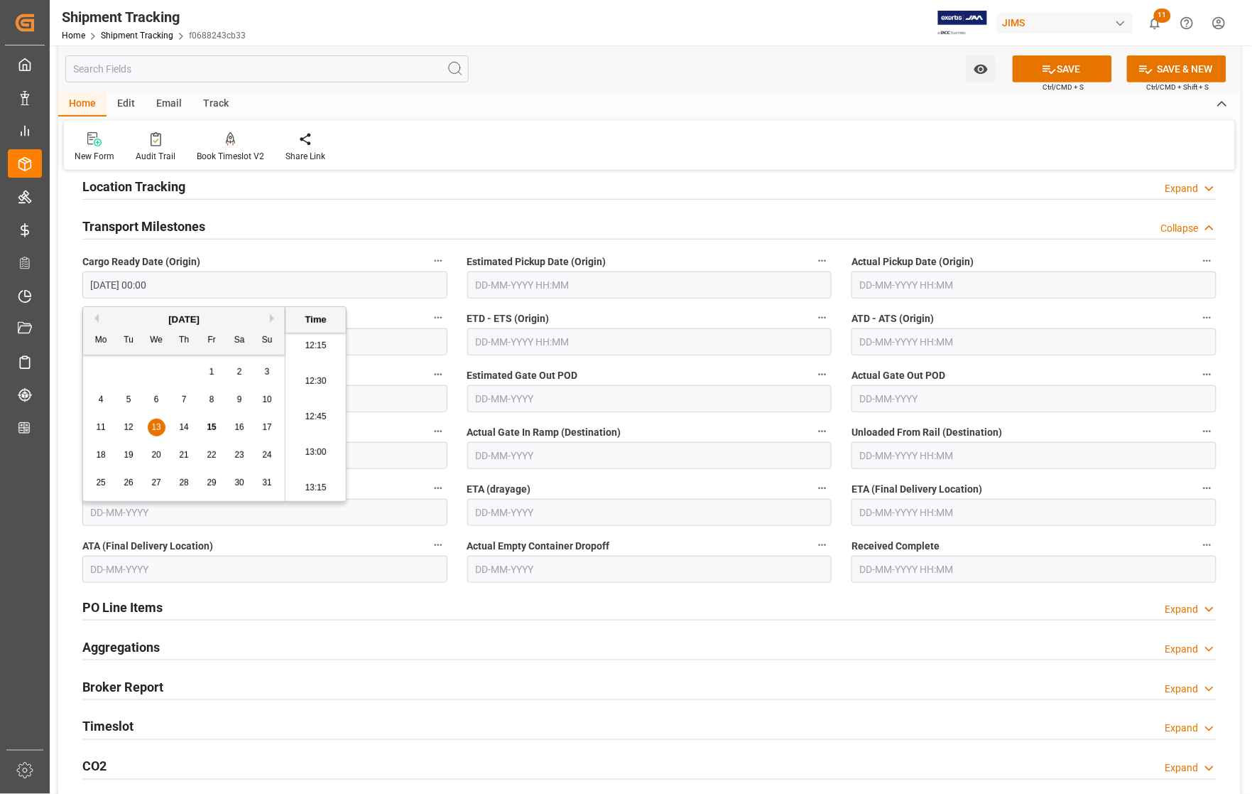
click at [919, 284] on input "text" at bounding box center [1034, 284] width 365 height 27
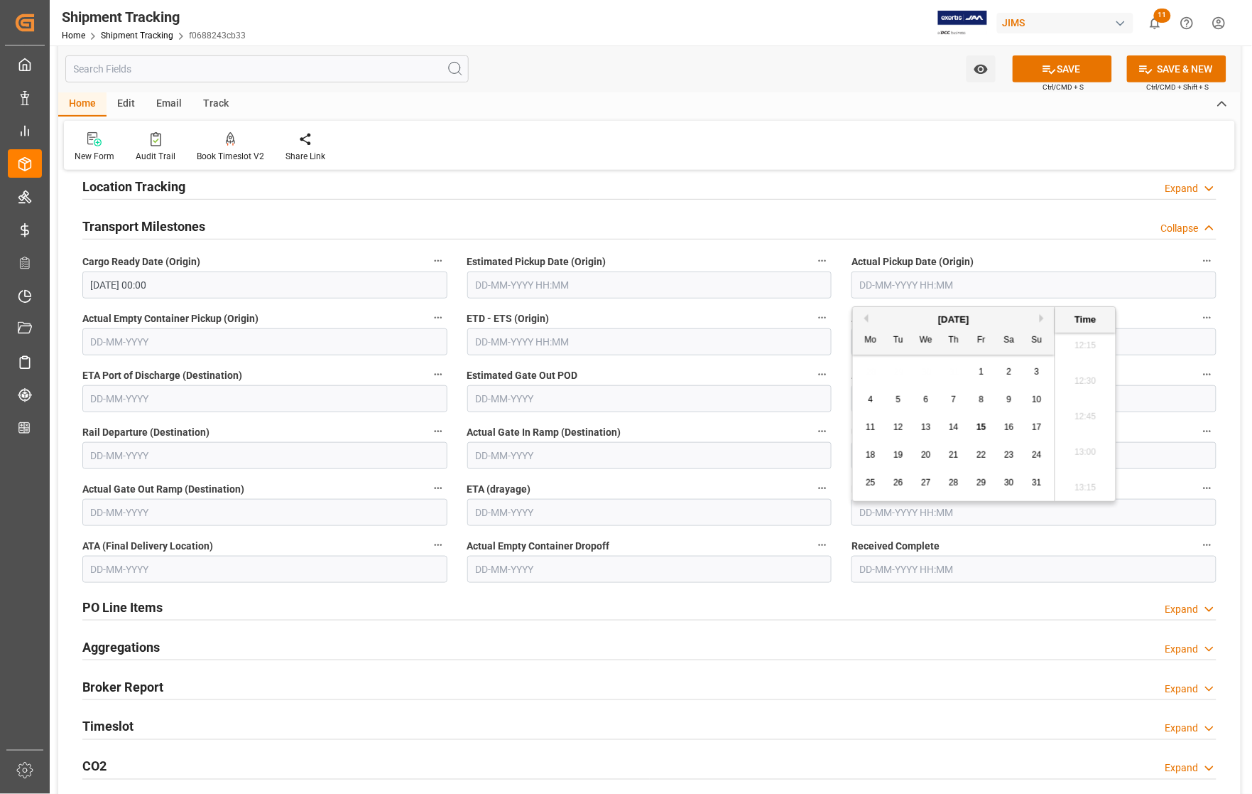
click at [869, 437] on div "11 12 13 14 15 16 17" at bounding box center [954, 427] width 194 height 28
click at [926, 430] on span "13" at bounding box center [925, 427] width 9 height 10
type input "[DATE] 00:00"
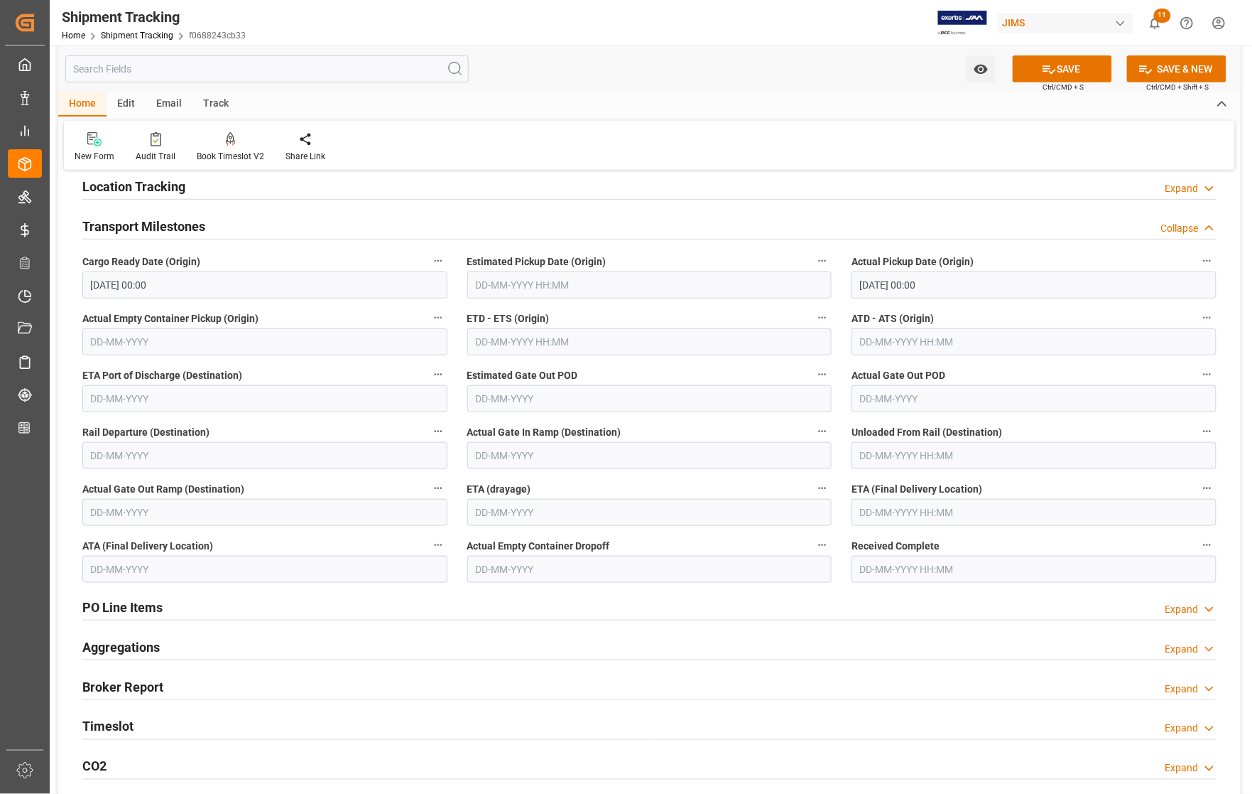
drag, startPoint x: 708, startPoint y: 642, endPoint x: 766, endPoint y: 626, distance: 60.3
click at [733, 639] on div "Aggregations Expand" at bounding box center [649, 645] width 1135 height 27
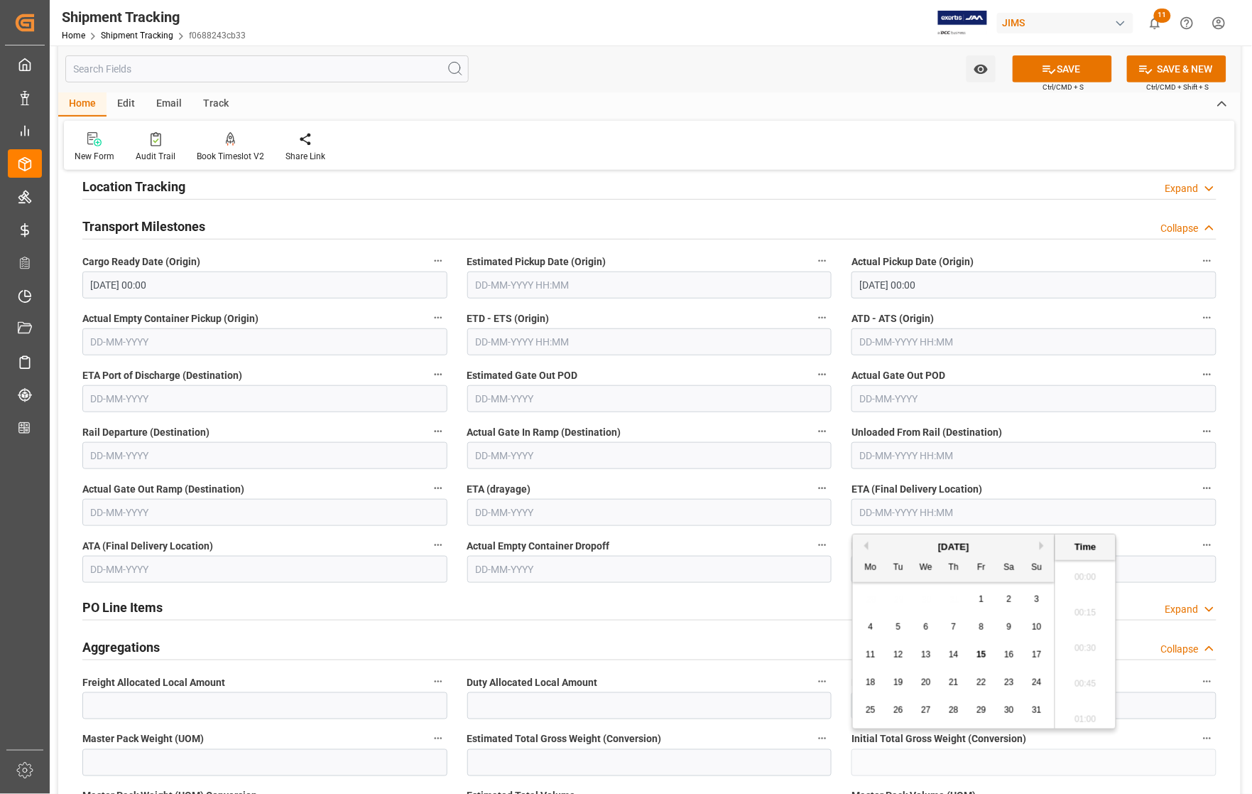
click at [899, 510] on input "text" at bounding box center [1034, 512] width 365 height 27
click at [868, 684] on span "18" at bounding box center [870, 682] width 9 height 10
type input "[DATE] 00:00"
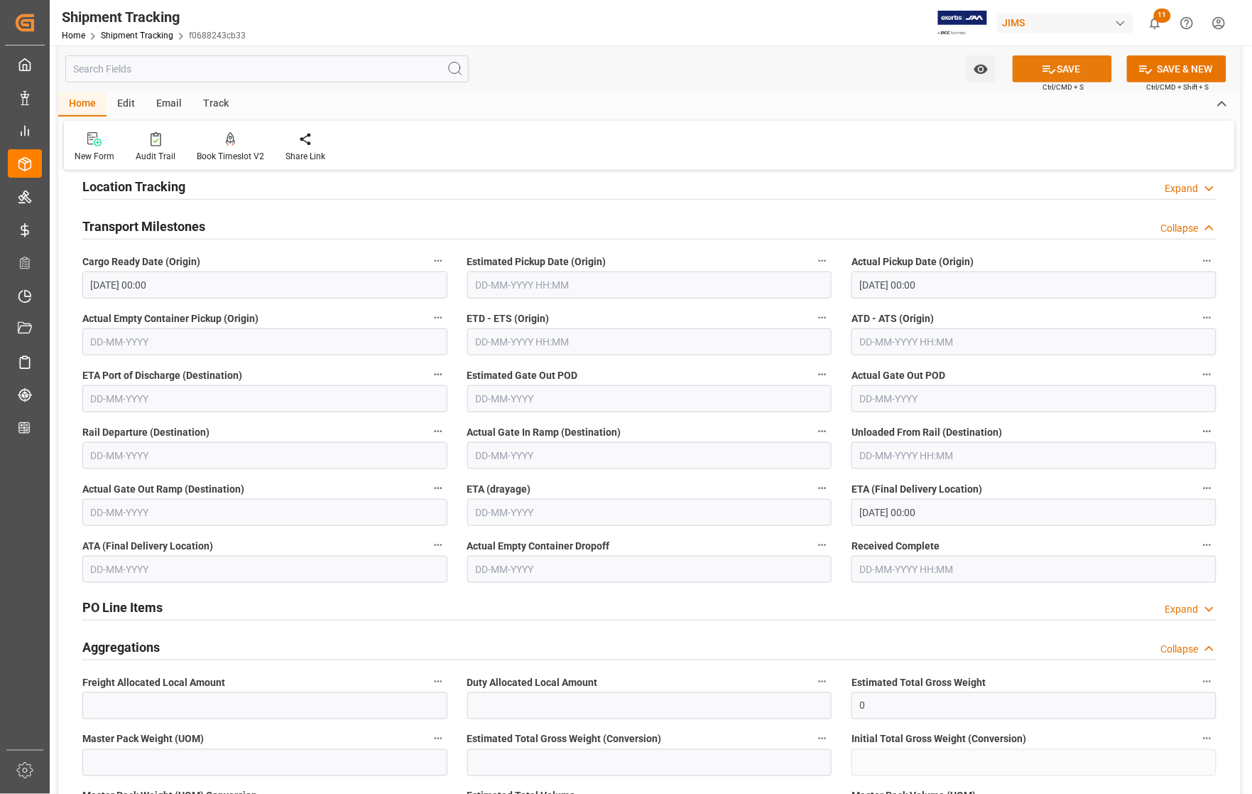
click at [1027, 66] on button "SAVE" at bounding box center [1062, 68] width 99 height 27
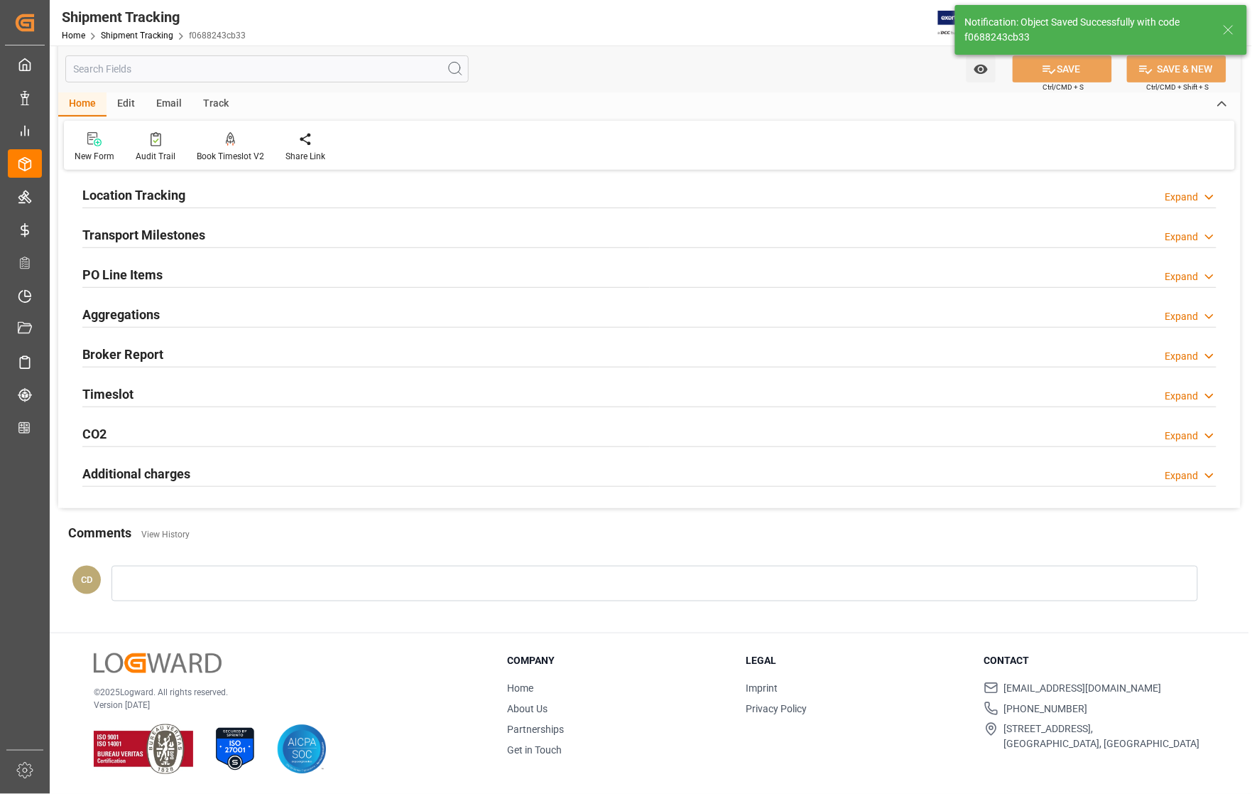
scroll to position [170, 0]
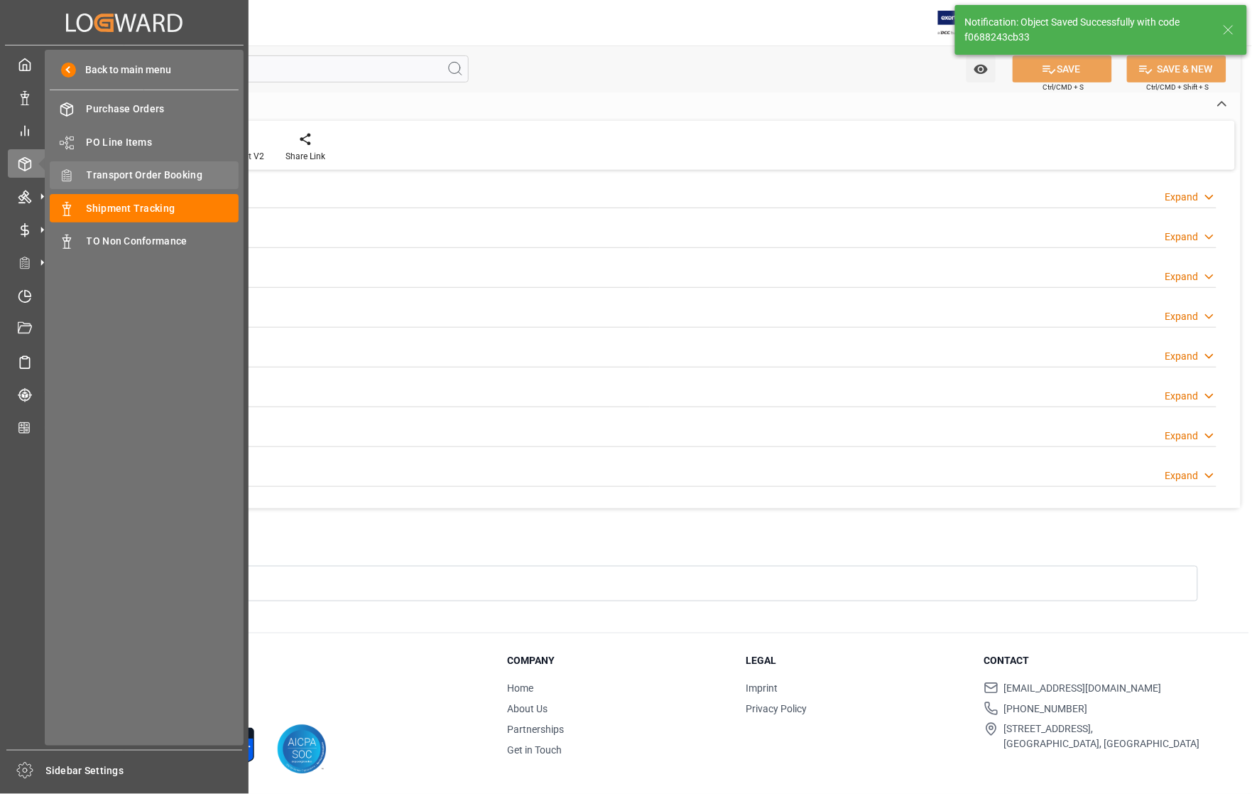
click at [115, 175] on span "Transport Order Booking" at bounding box center [163, 175] width 153 height 15
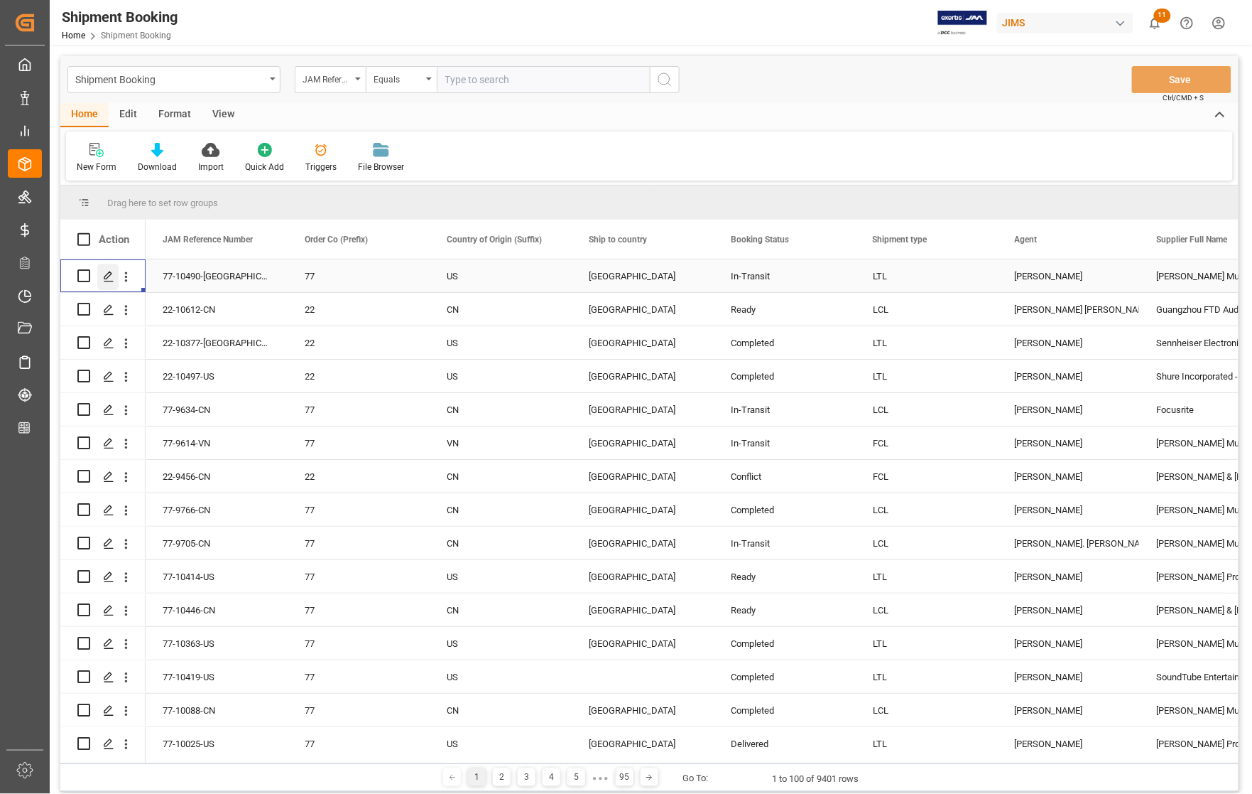
click at [107, 275] on icon "Press SPACE to select this row." at bounding box center [108, 276] width 11 height 11
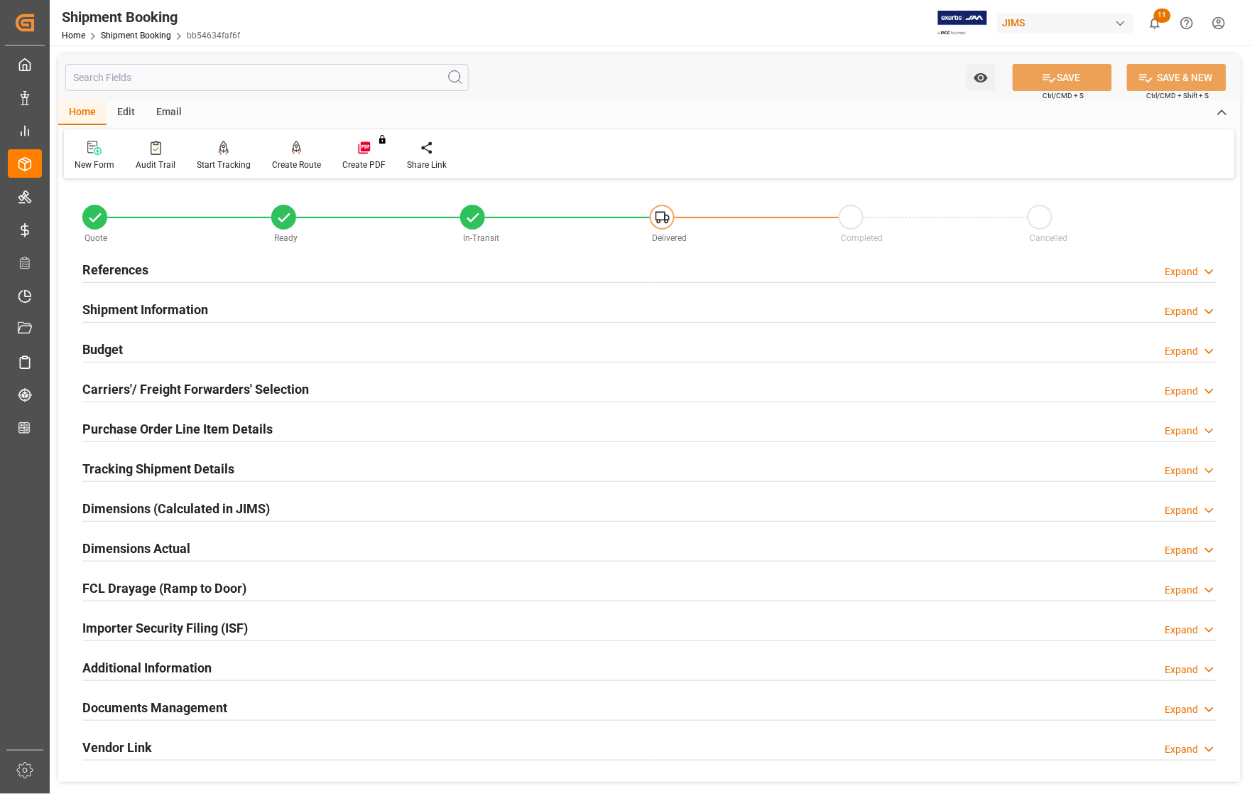
click at [121, 382] on h2 "Carriers'/ Freight Forwarders' Selection" at bounding box center [195, 388] width 227 height 19
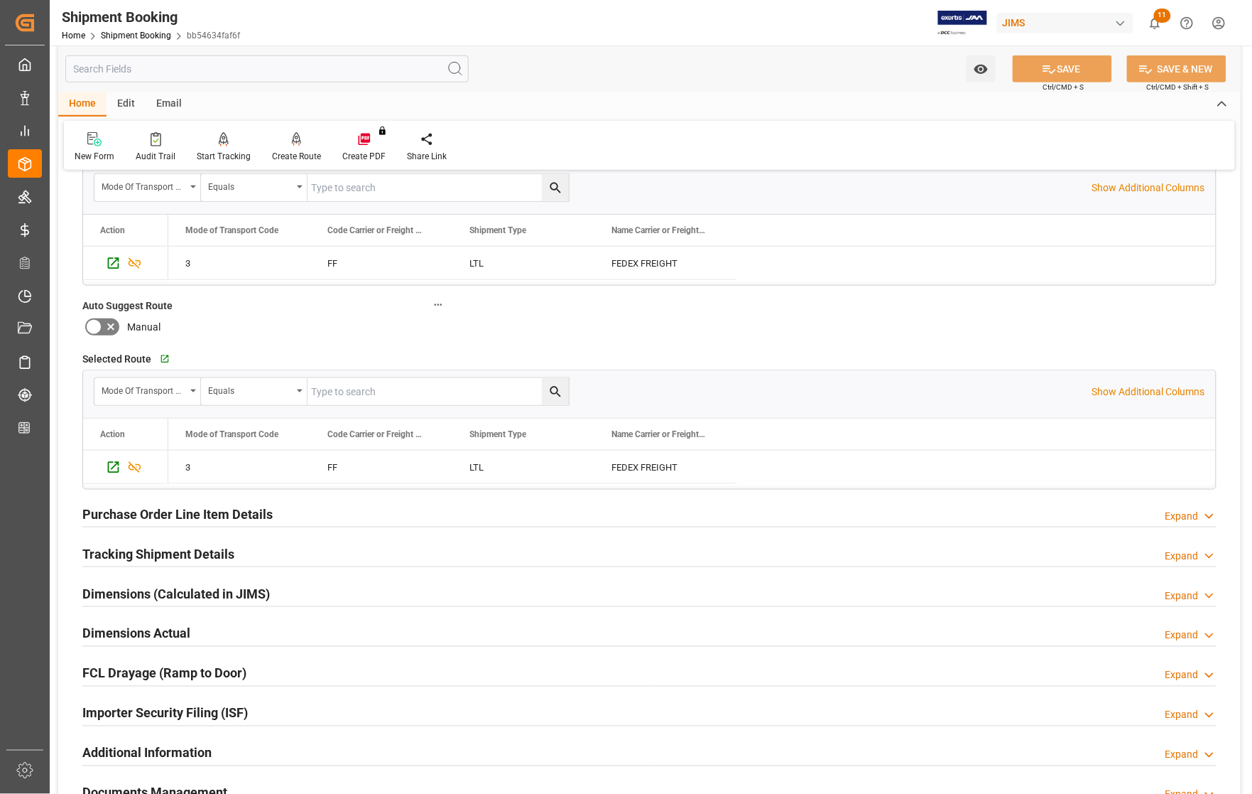
scroll to position [533, 0]
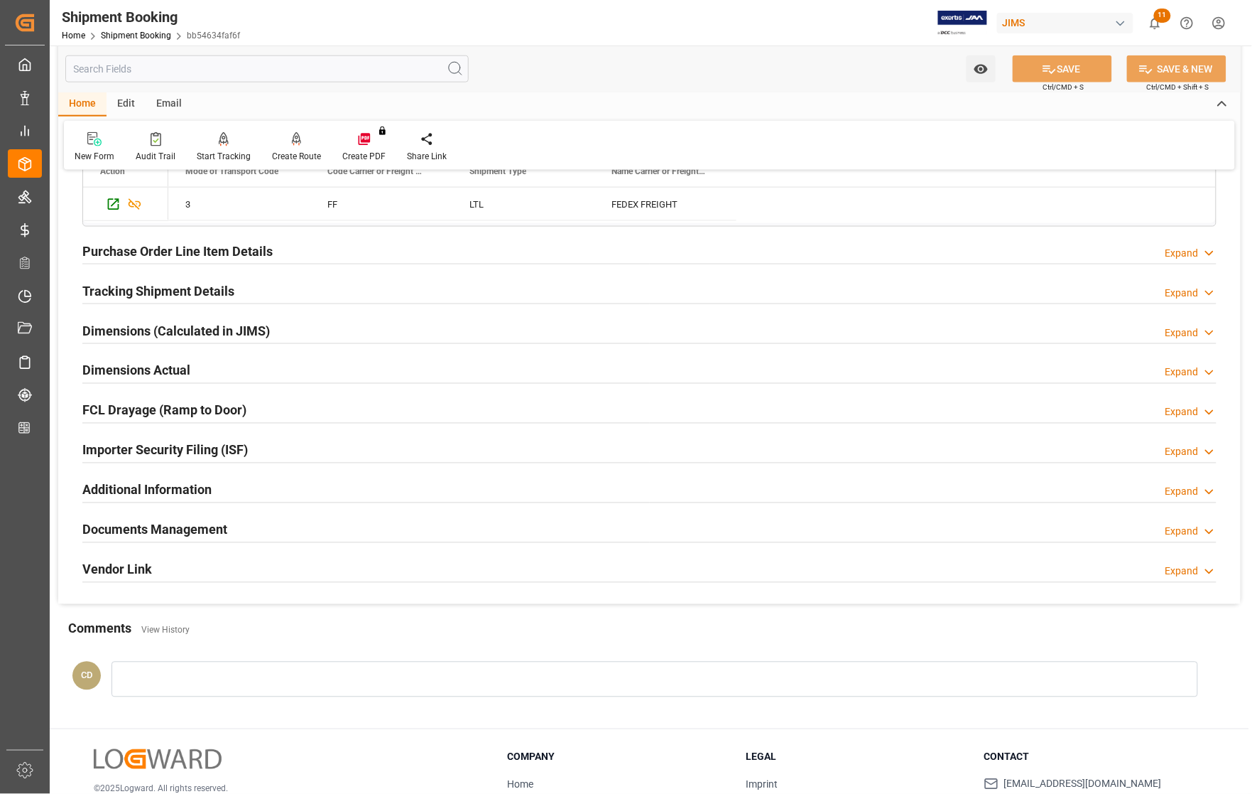
click at [158, 527] on h2 "Documents Management" at bounding box center [154, 529] width 145 height 19
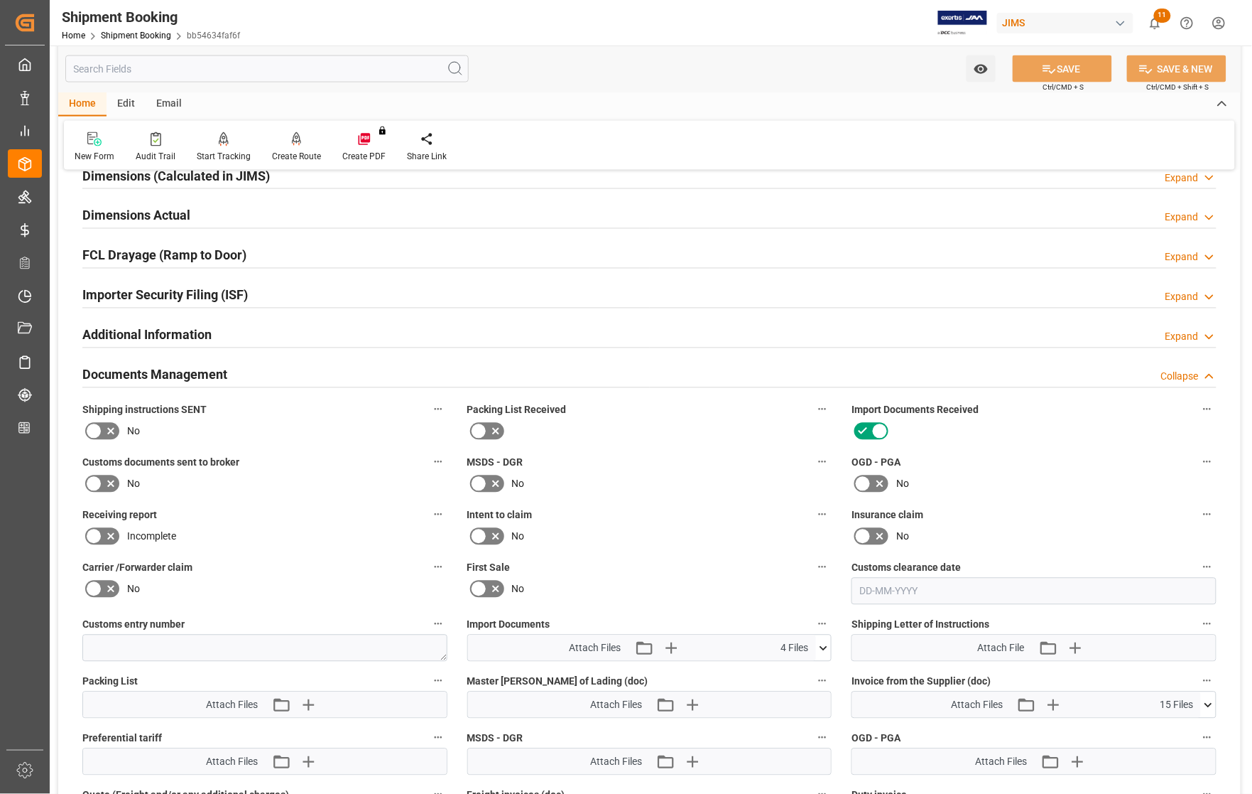
scroll to position [710, 0]
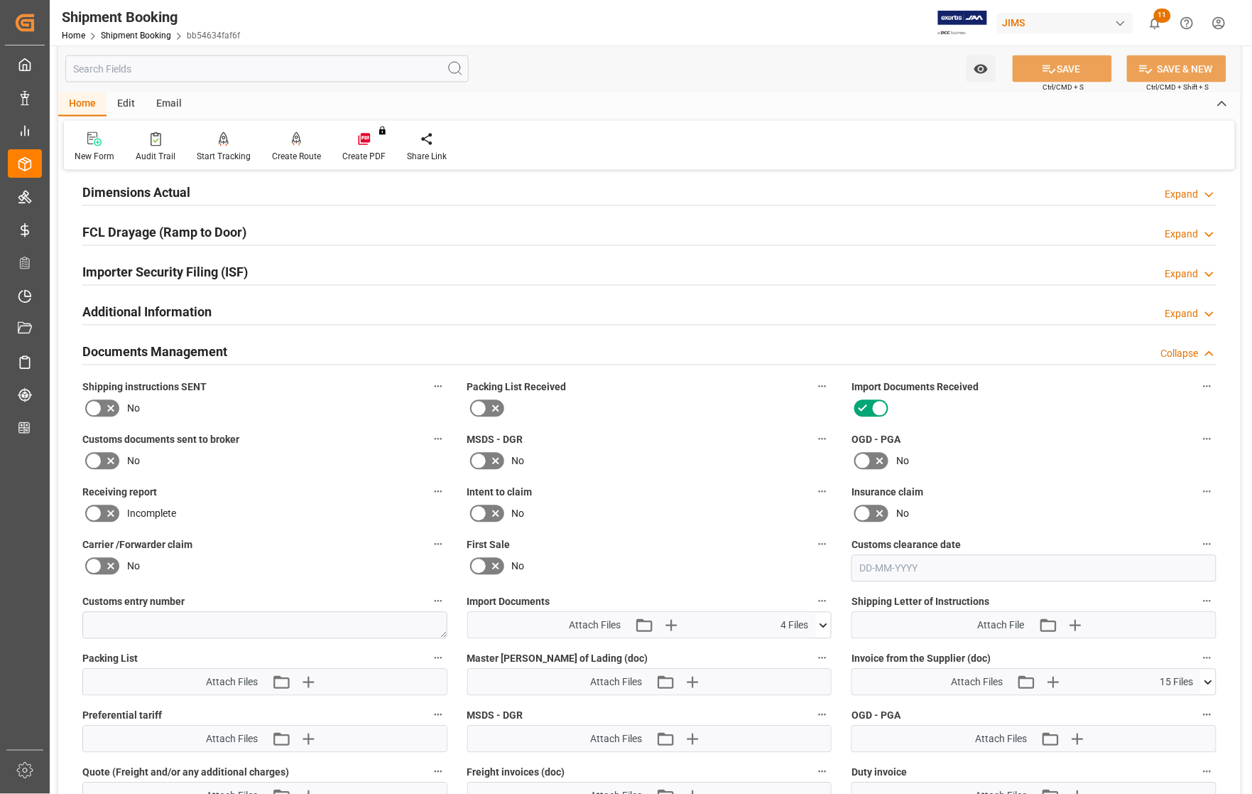
click at [107, 462] on icon at bounding box center [110, 461] width 17 height 17
click at [0, 0] on input "checkbox" at bounding box center [0, 0] width 0 height 0
click at [478, 406] on icon at bounding box center [478, 408] width 17 height 17
click at [0, 0] on input "checkbox" at bounding box center [0, 0] width 0 height 0
click at [1078, 63] on button "SAVE" at bounding box center [1062, 68] width 99 height 27
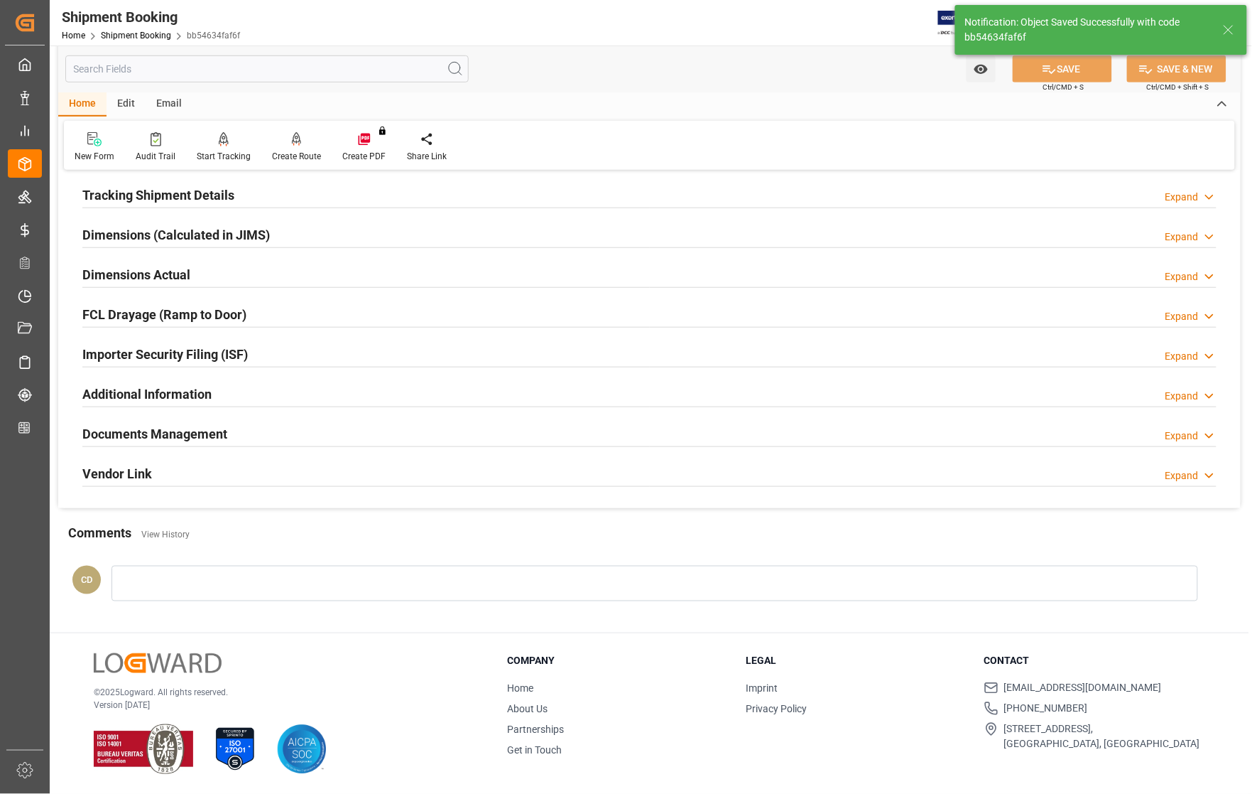
scroll to position [0, 0]
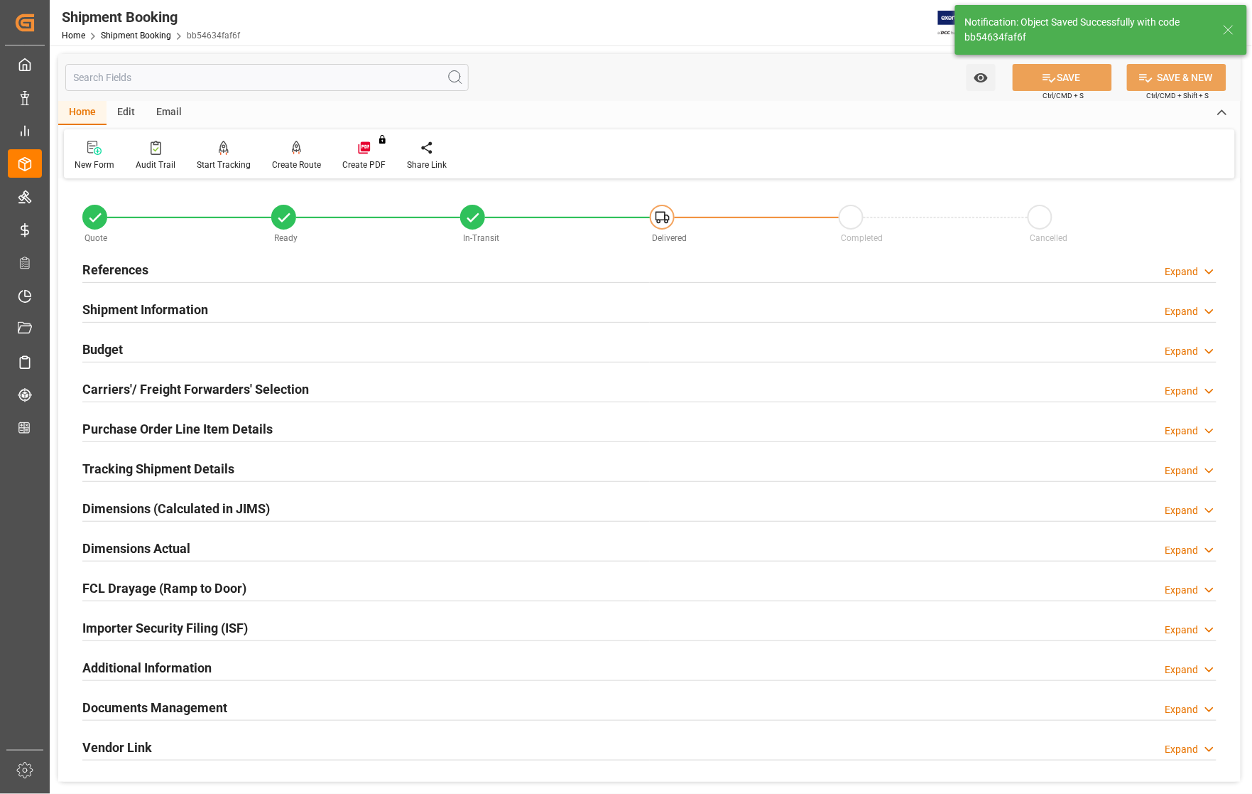
click at [118, 346] on h2 "Budget" at bounding box center [102, 349] width 40 height 19
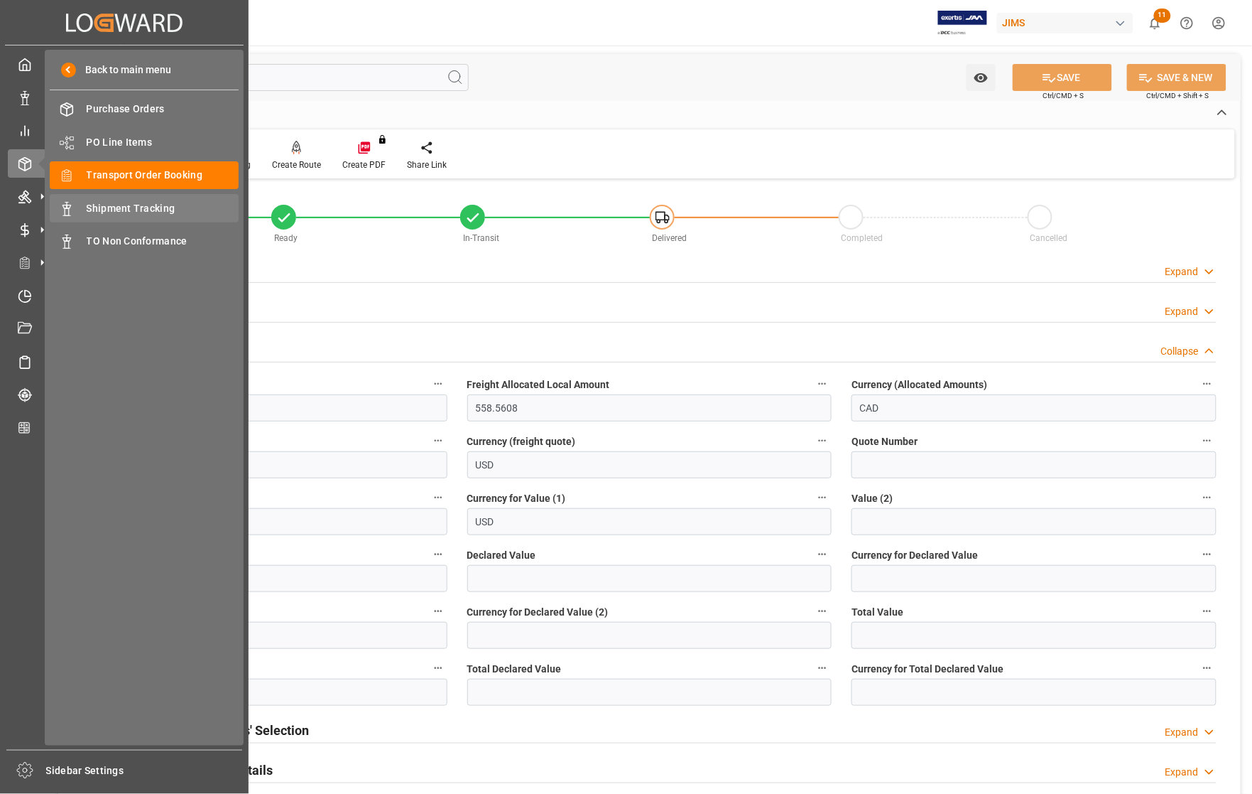
click at [89, 211] on span "Shipment Tracking" at bounding box center [163, 208] width 153 height 15
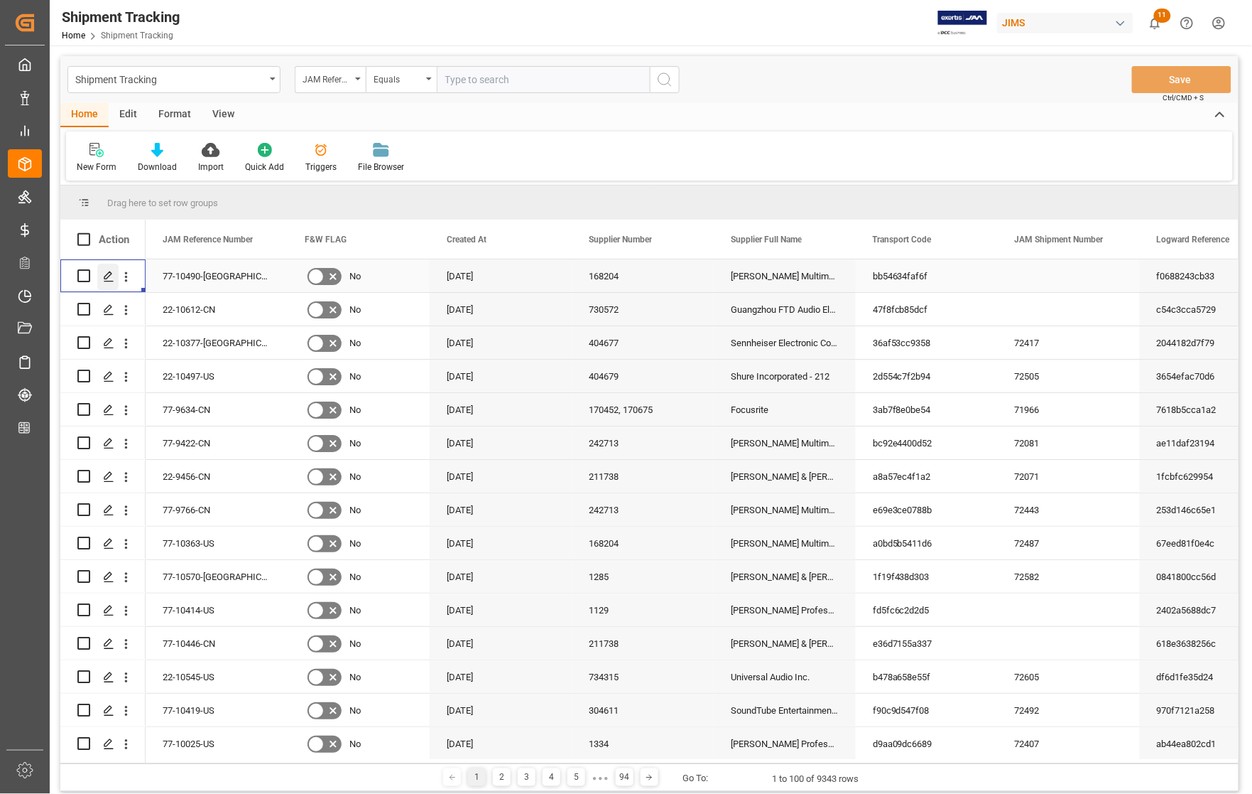
click at [108, 274] on polygon "Press SPACE to select this row." at bounding box center [107, 274] width 7 height 7
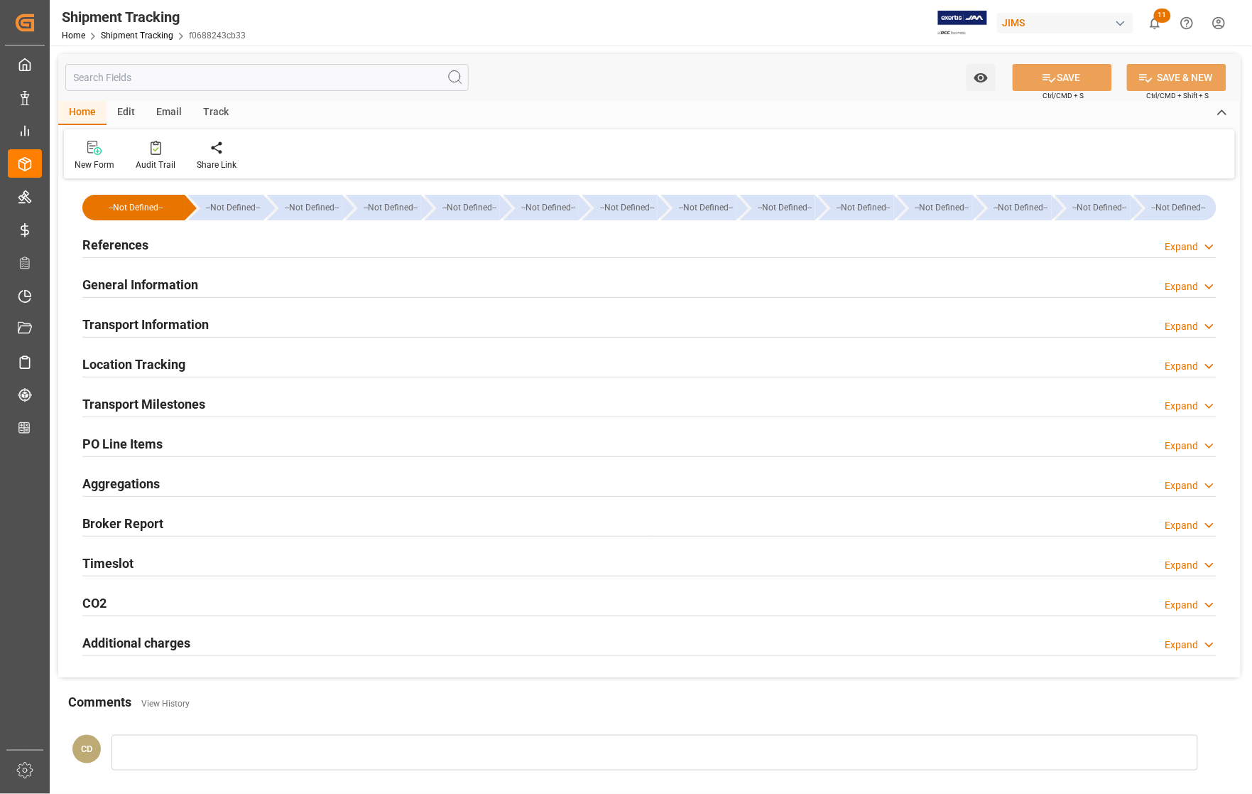
type input "77-10490-[GEOGRAPHIC_DATA]"
type input "168204"
type textarea "[PERSON_NAME] Multimedia"
type input "bb54634faf6f"
type input "f0688243cb33"
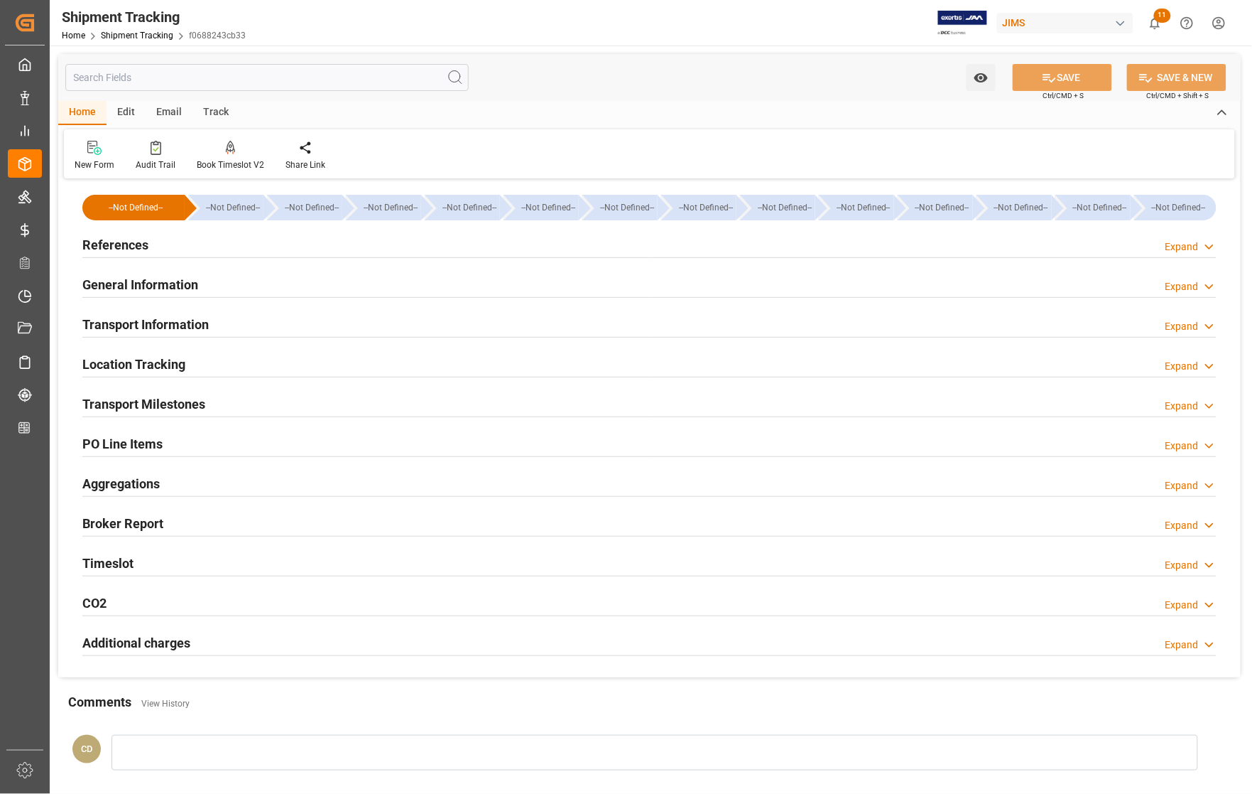
type input "[DATE]"
click at [112, 242] on h2 "References" at bounding box center [115, 244] width 66 height 19
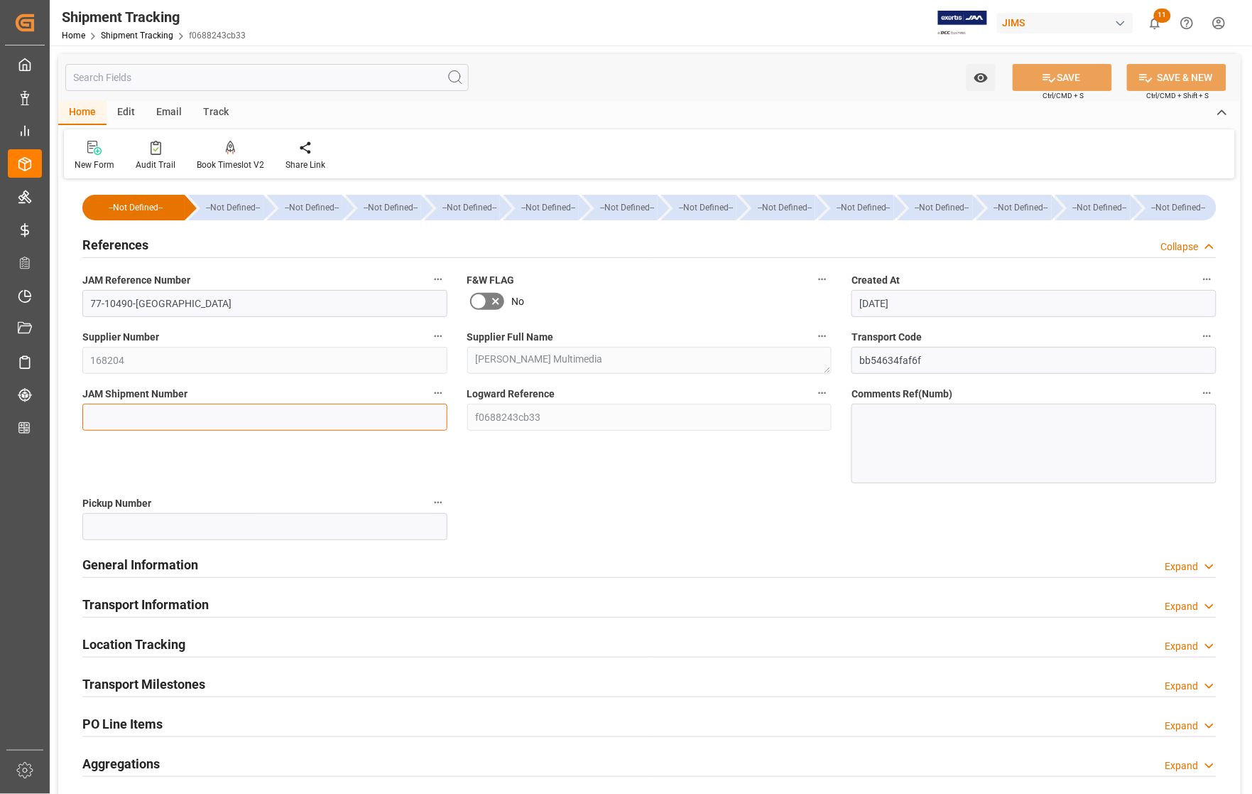
click at [104, 418] on input at bounding box center [264, 417] width 365 height 27
click at [181, 413] on input at bounding box center [264, 417] width 365 height 27
type input "72606"
click at [181, 450] on div "JAM Shipment Number 72606" at bounding box center [264, 433] width 385 height 109
click at [183, 445] on div "JAM Shipment Number 72606" at bounding box center [264, 433] width 385 height 109
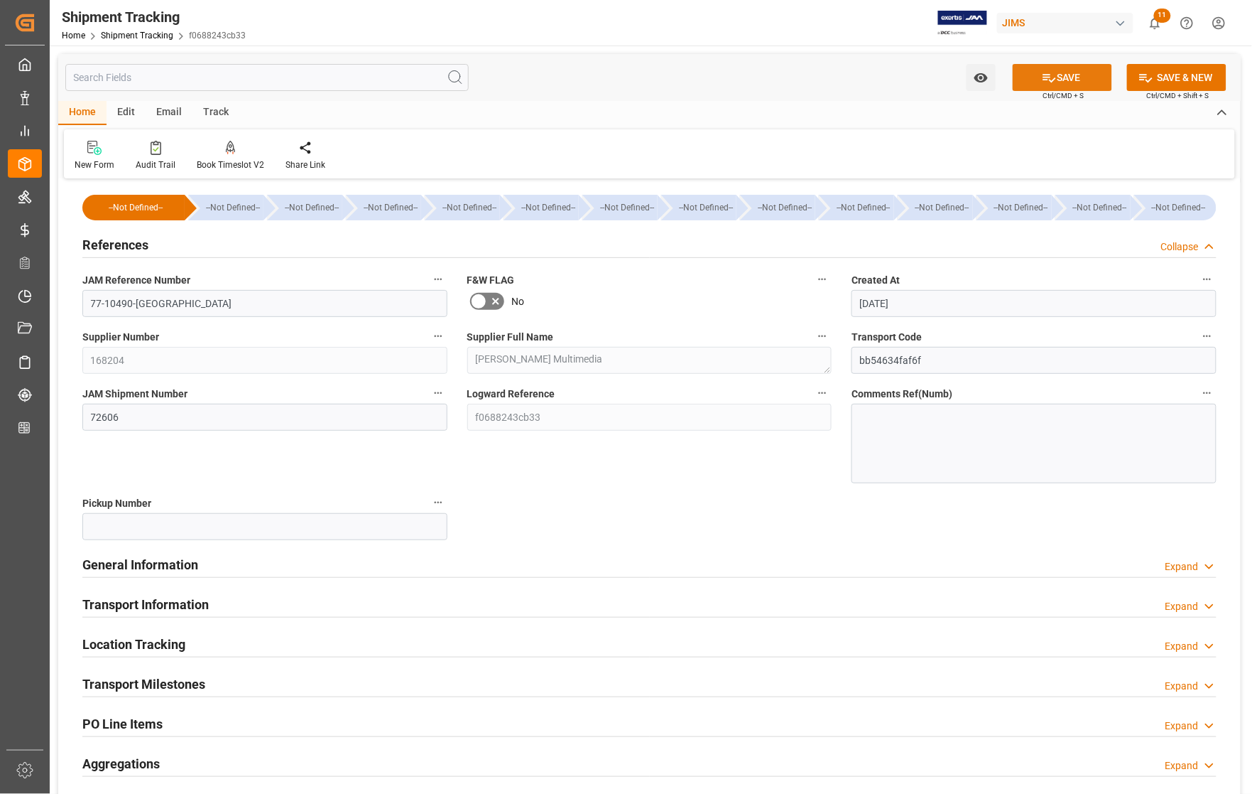
click at [1031, 78] on button "SAVE" at bounding box center [1062, 77] width 99 height 27
